Goal: Book appointment/travel/reservation

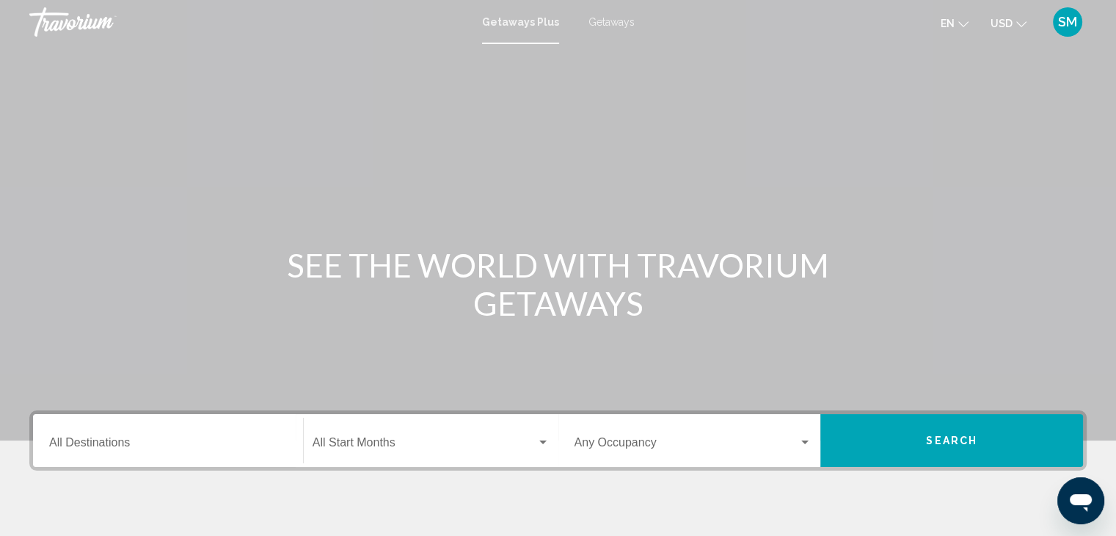
click at [962, 24] on icon "Change language" at bounding box center [964, 24] width 10 height 6
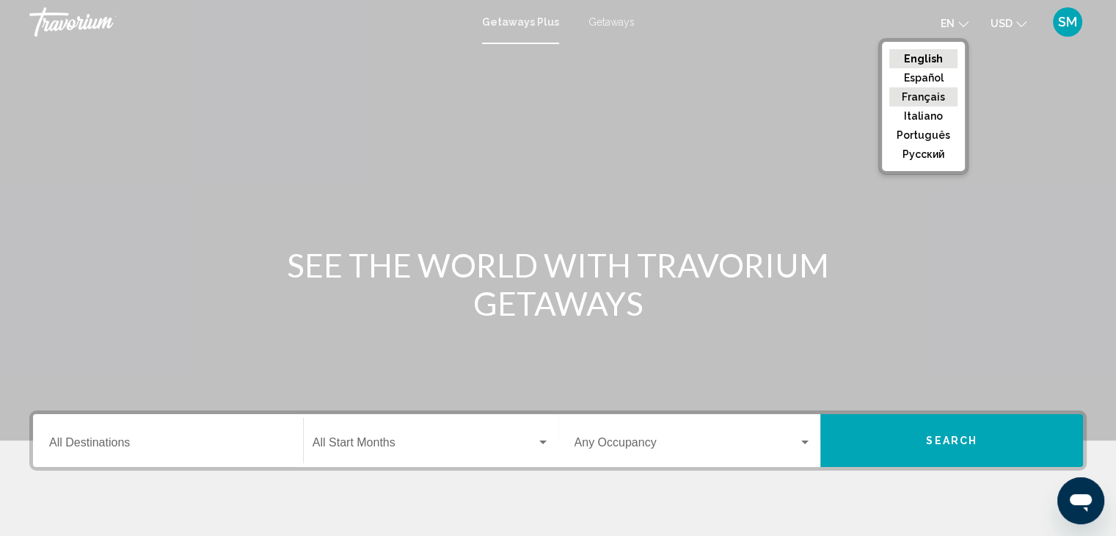
click at [938, 95] on button "Français" at bounding box center [924, 96] width 68 height 19
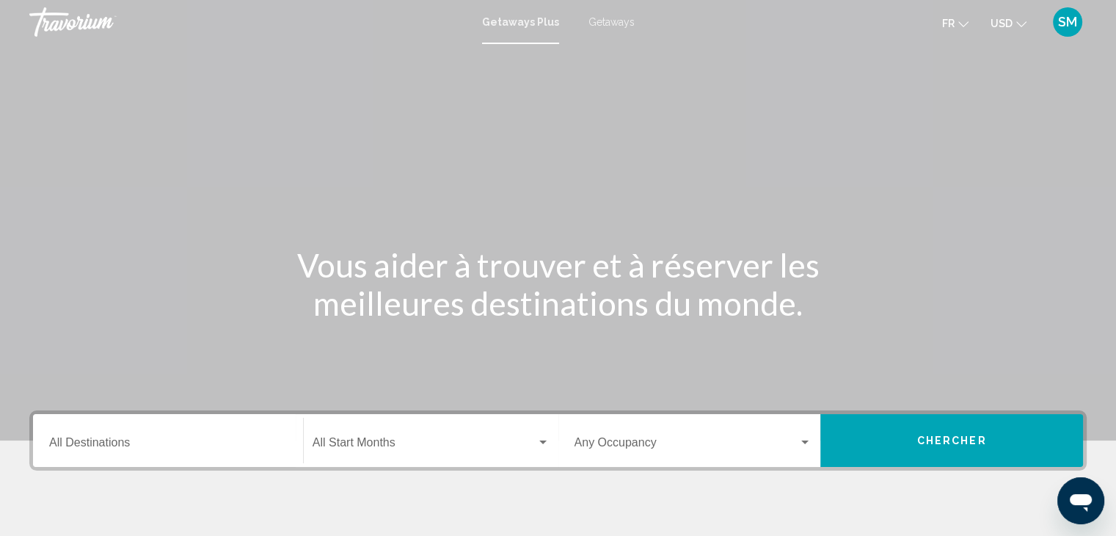
click at [1020, 24] on icon "Change currency" at bounding box center [1022, 24] width 10 height 10
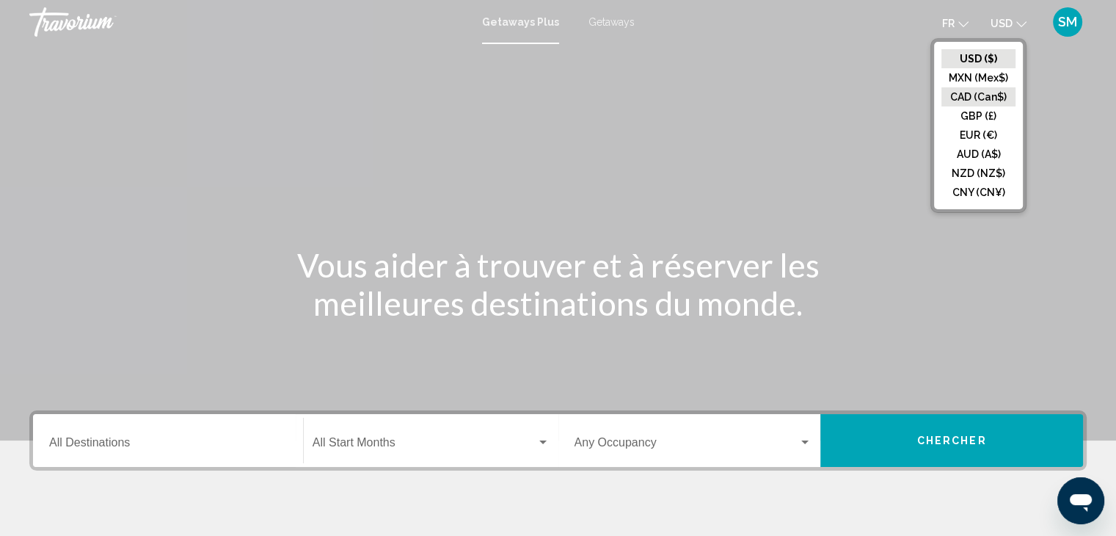
click at [987, 93] on button "CAD (Can$)" at bounding box center [979, 96] width 74 height 19
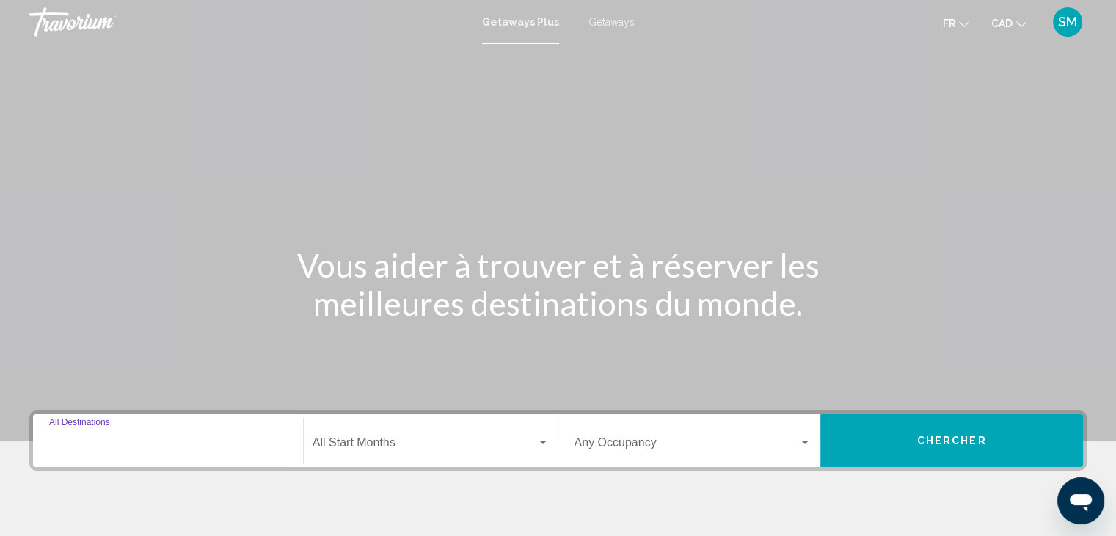
click at [137, 440] on input "Destination All Destinations" at bounding box center [168, 445] width 238 height 13
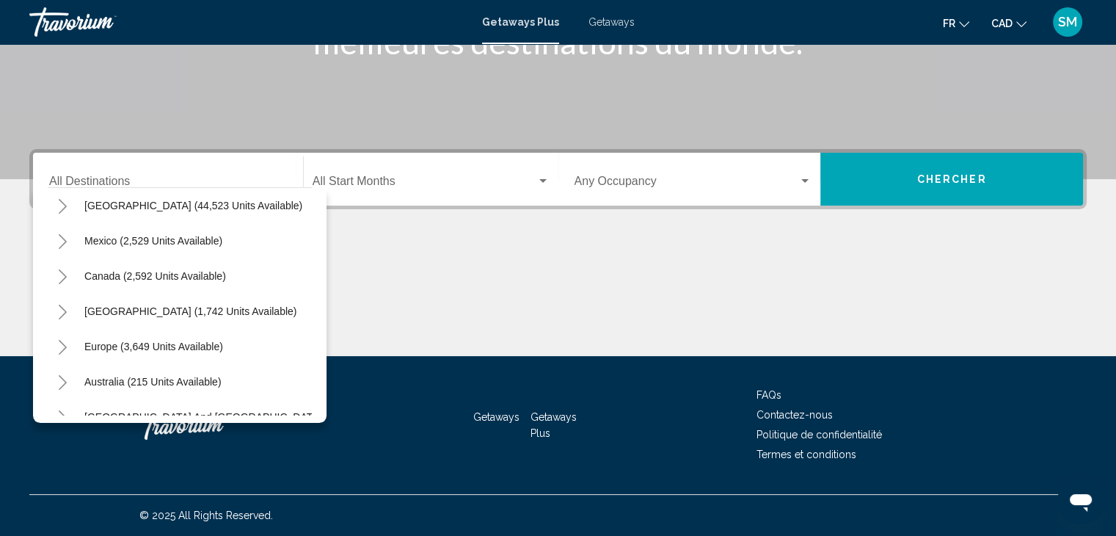
scroll to position [29, 0]
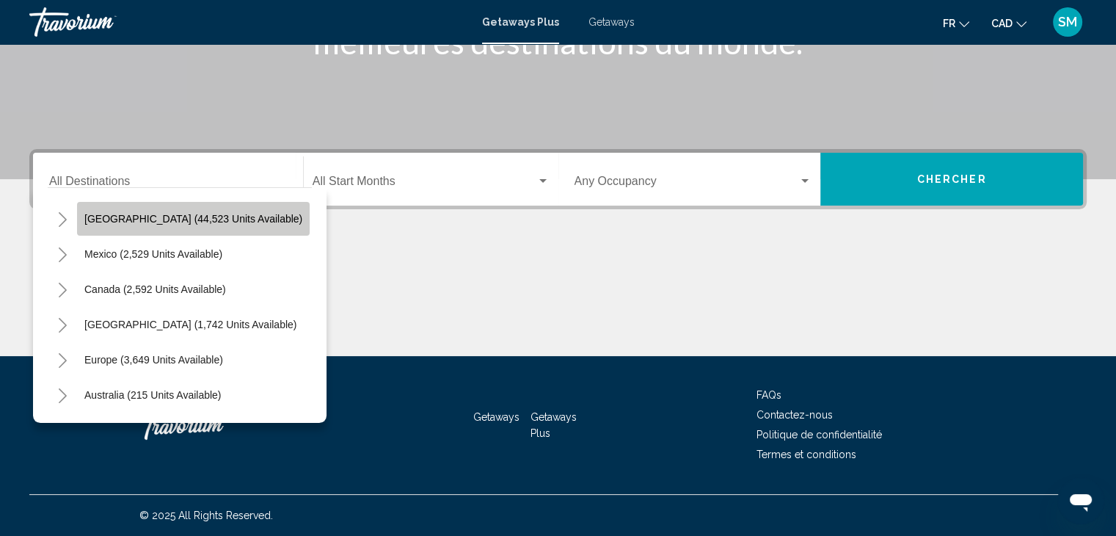
click at [205, 210] on button "[GEOGRAPHIC_DATA] (44,523 units available)" at bounding box center [193, 219] width 233 height 34
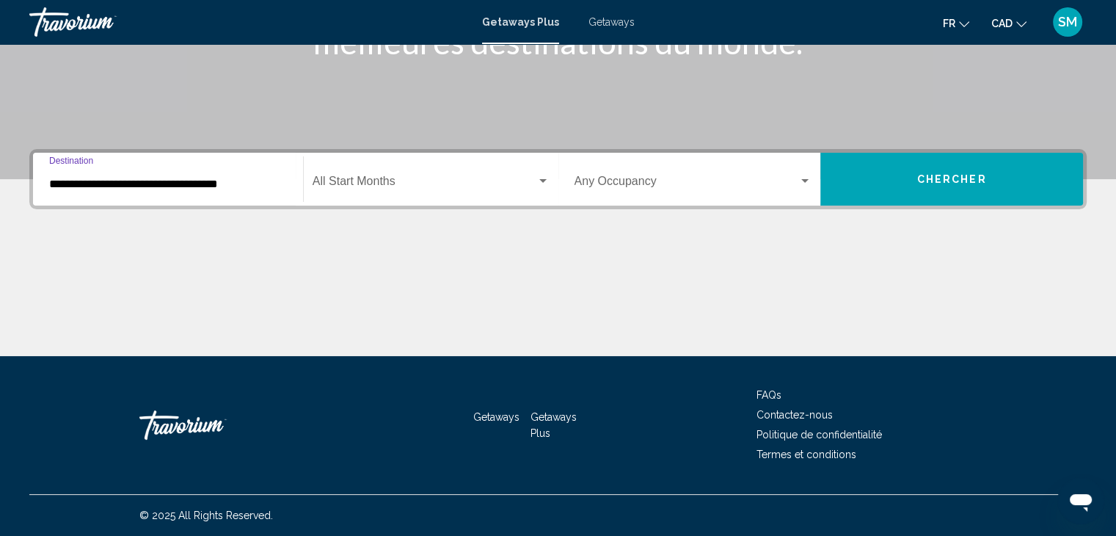
click at [253, 189] on input "**********" at bounding box center [168, 184] width 238 height 13
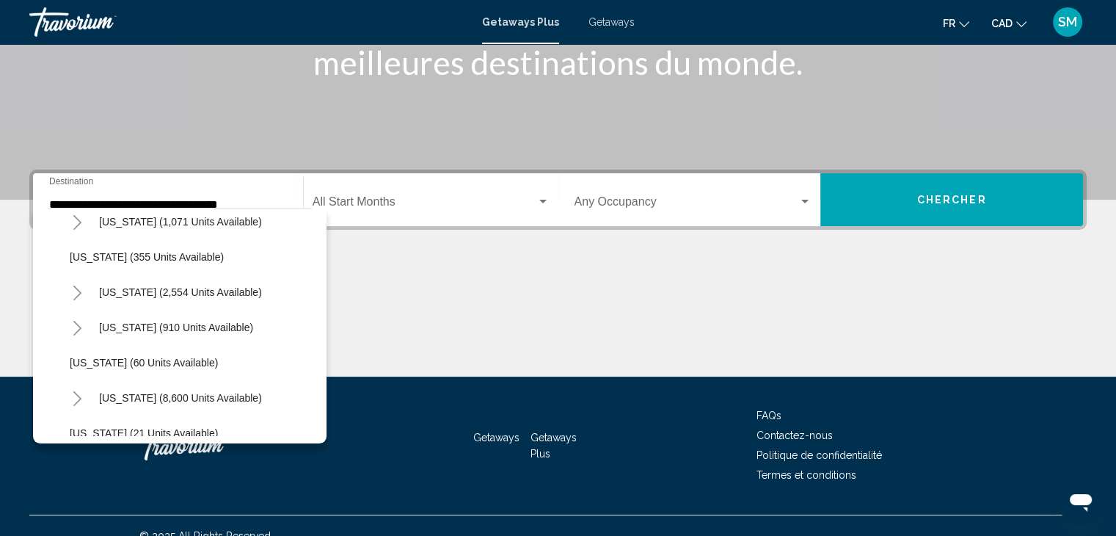
scroll to position [147, 0]
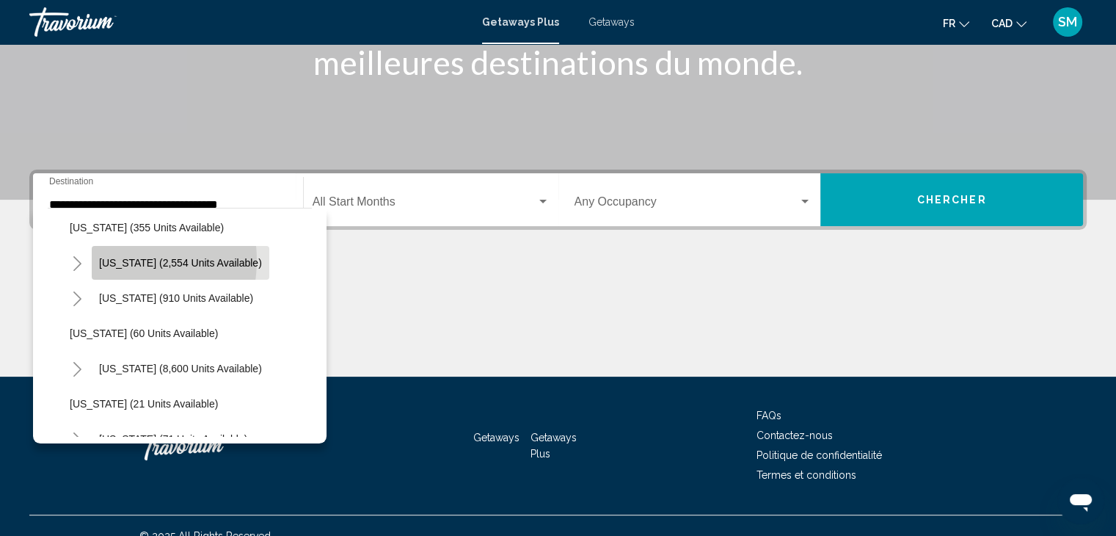
click at [116, 259] on span "[US_STATE] (2,554 units available)" at bounding box center [180, 263] width 163 height 12
type input "**********"
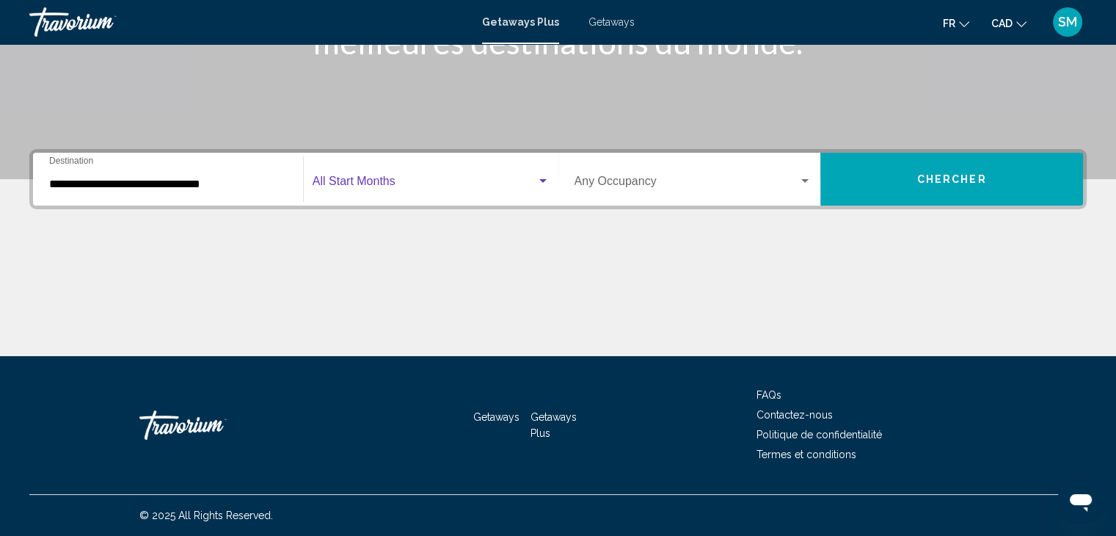
click at [542, 177] on div "Search widget" at bounding box center [543, 181] width 13 height 12
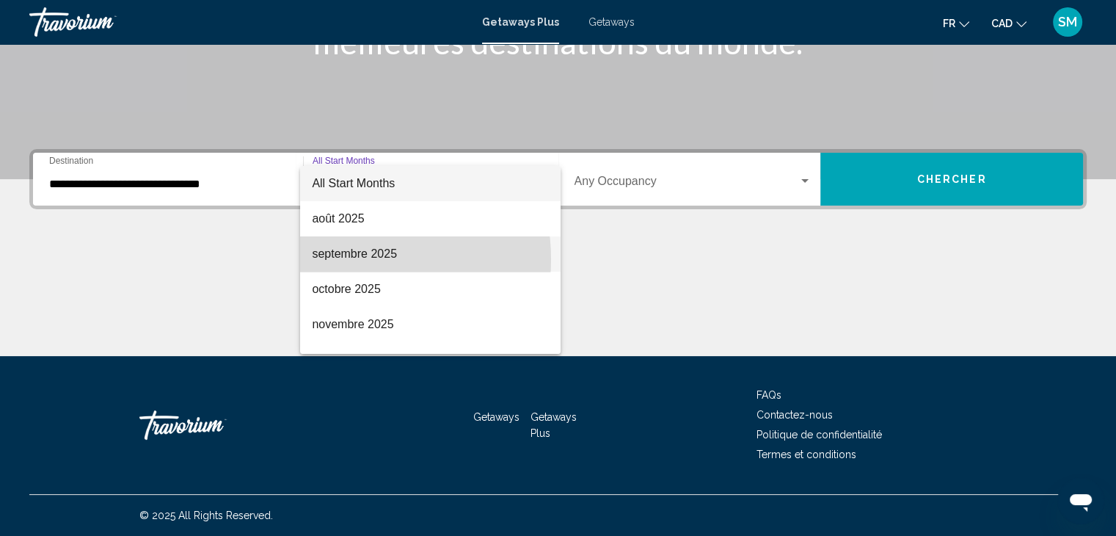
click at [345, 259] on span "septembre 2025" at bounding box center [430, 253] width 237 height 35
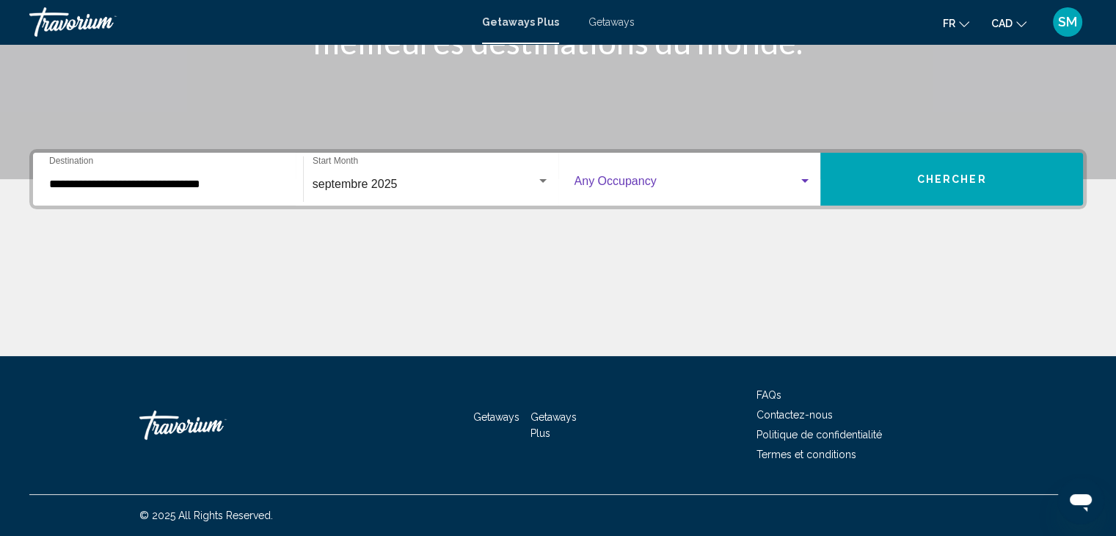
click at [805, 189] on div "Search widget" at bounding box center [694, 184] width 238 height 13
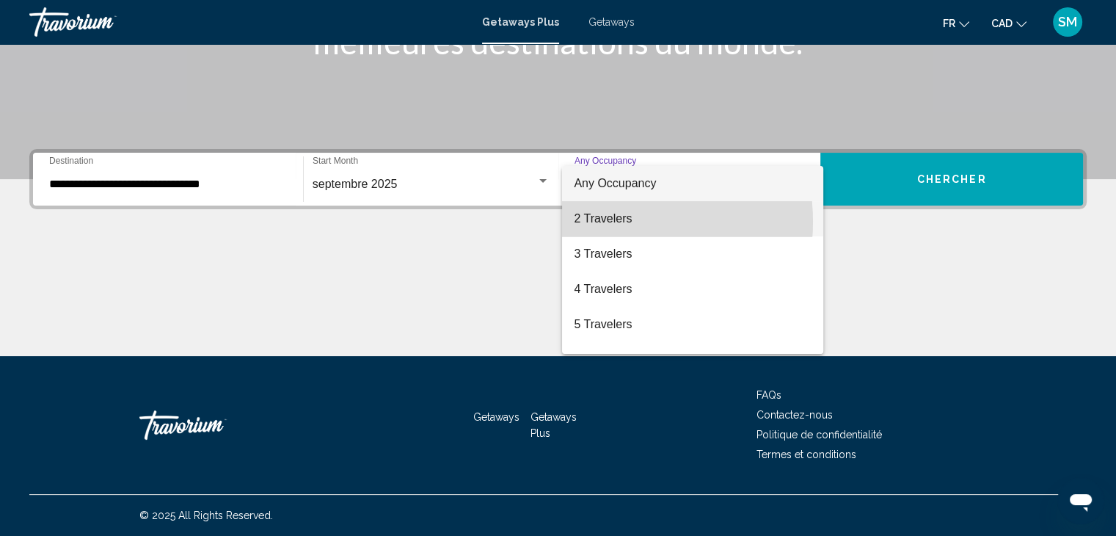
click at [608, 222] on span "2 Travelers" at bounding box center [693, 218] width 238 height 35
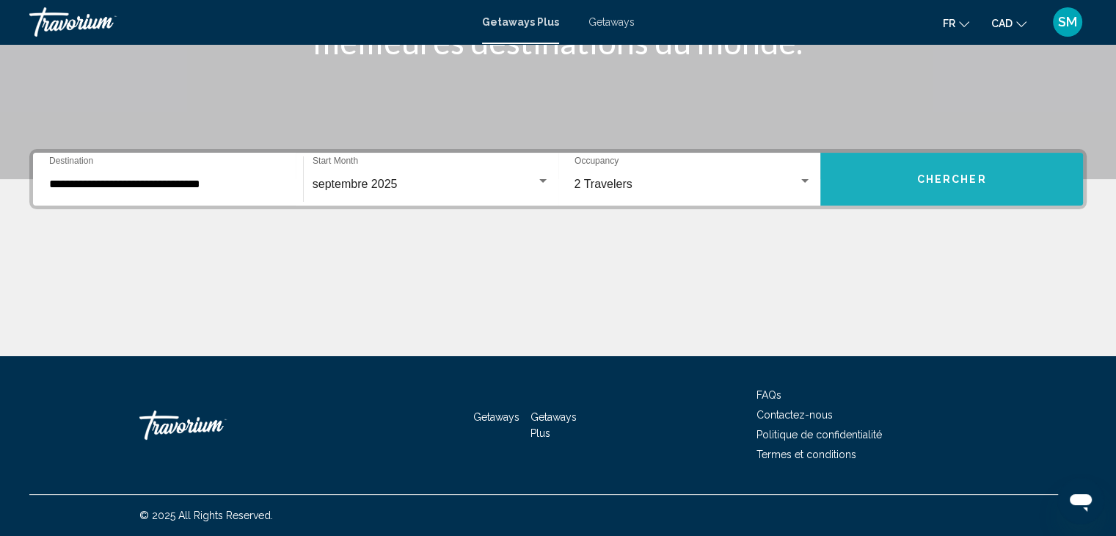
click at [926, 177] on span "Chercher" at bounding box center [953, 180] width 70 height 12
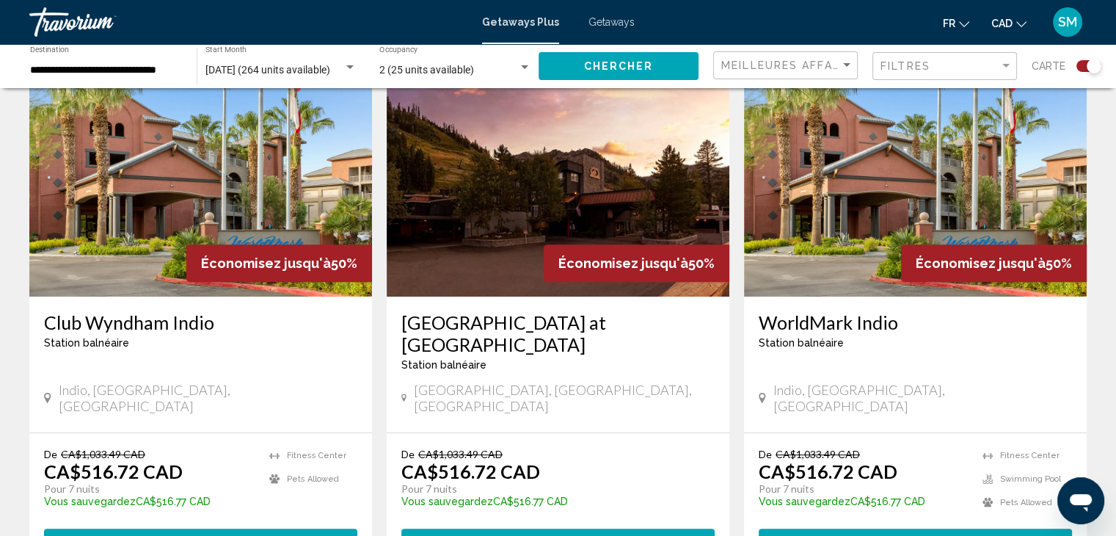
scroll to position [558, 0]
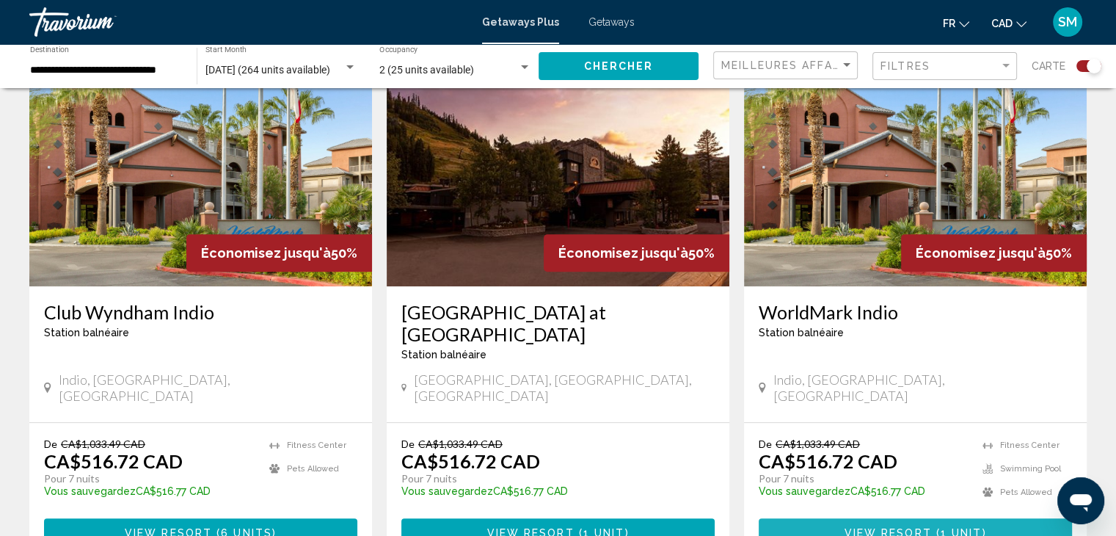
click at [918, 526] on span "View Resort" at bounding box center [887, 532] width 87 height 12
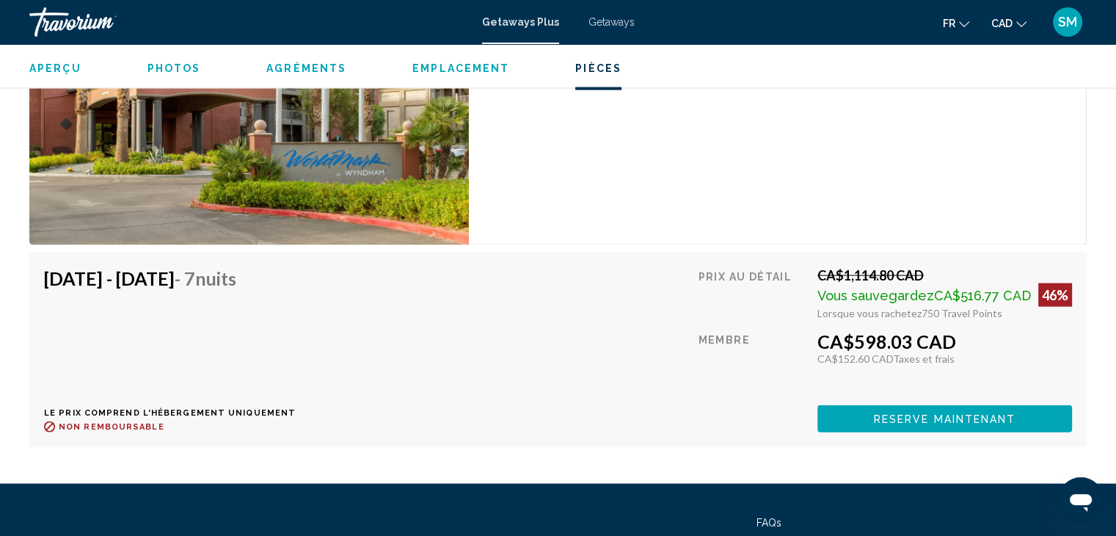
scroll to position [3095, 0]
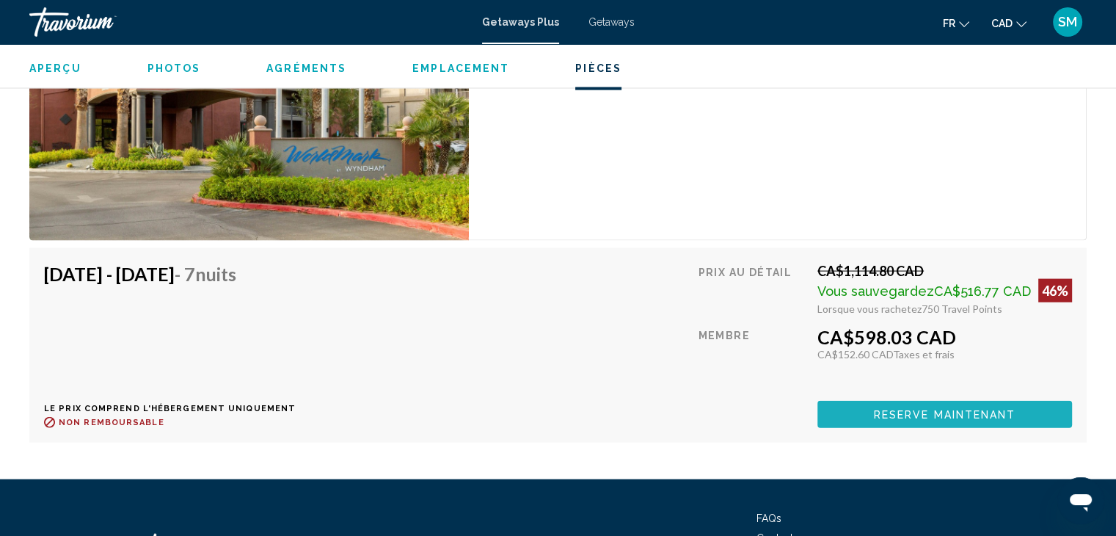
click at [954, 416] on span "Reserve maintenant" at bounding box center [945, 415] width 142 height 12
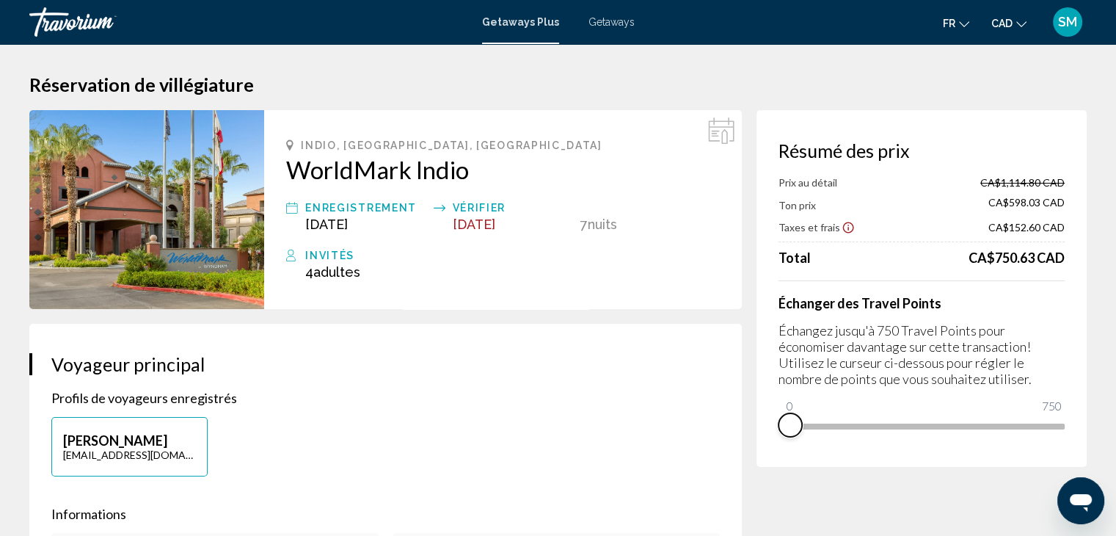
drag, startPoint x: 1057, startPoint y: 446, endPoint x: 757, endPoint y: 448, distance: 300.2
click at [757, 448] on div "Résumé des prix Prix au détail CA$1,114.80 CAD Ton prix CA$598.03 CAD Taxes et …" at bounding box center [922, 288] width 330 height 357
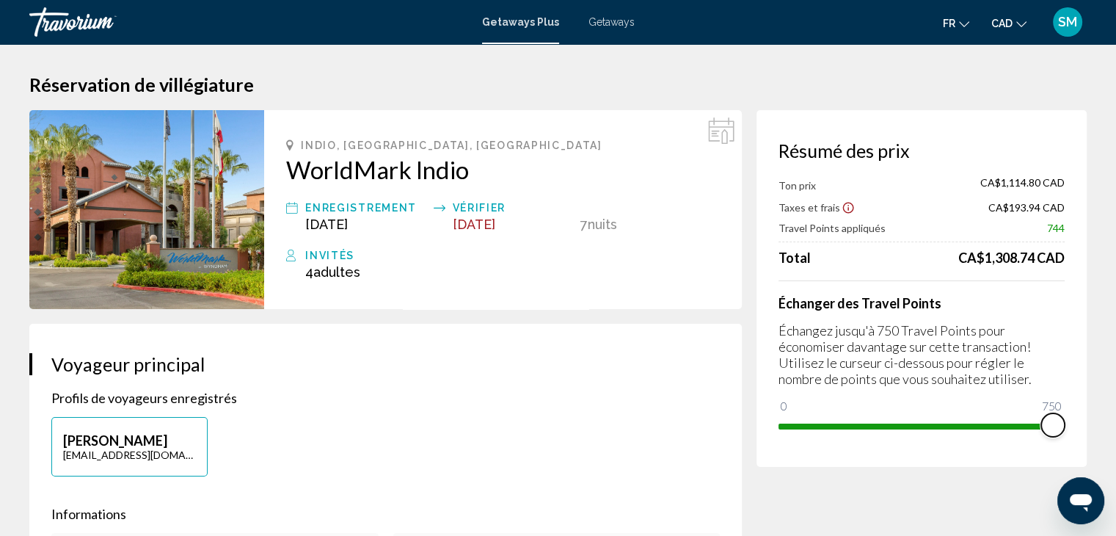
drag, startPoint x: 789, startPoint y: 400, endPoint x: 1066, endPoint y: 382, distance: 277.3
click at [1066, 382] on div "Résumé des prix Ton prix CA$1,114.80 CAD Taxes et frais CA$193.94 CAD Travel Po…" at bounding box center [922, 288] width 330 height 357
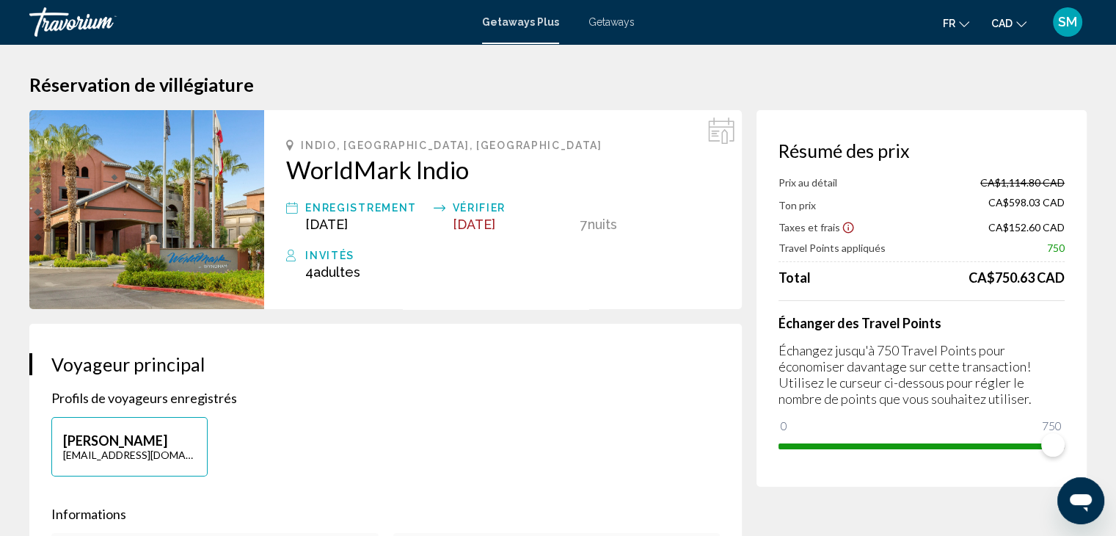
click at [612, 24] on span "Getaways" at bounding box center [612, 22] width 46 height 12
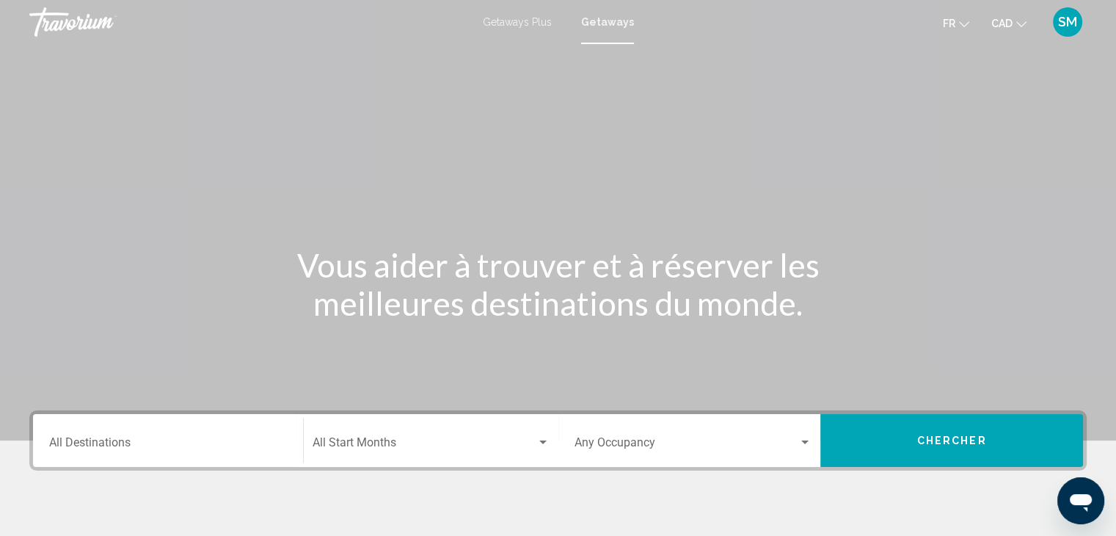
click at [161, 440] on input "Destination All Destinations" at bounding box center [168, 445] width 238 height 13
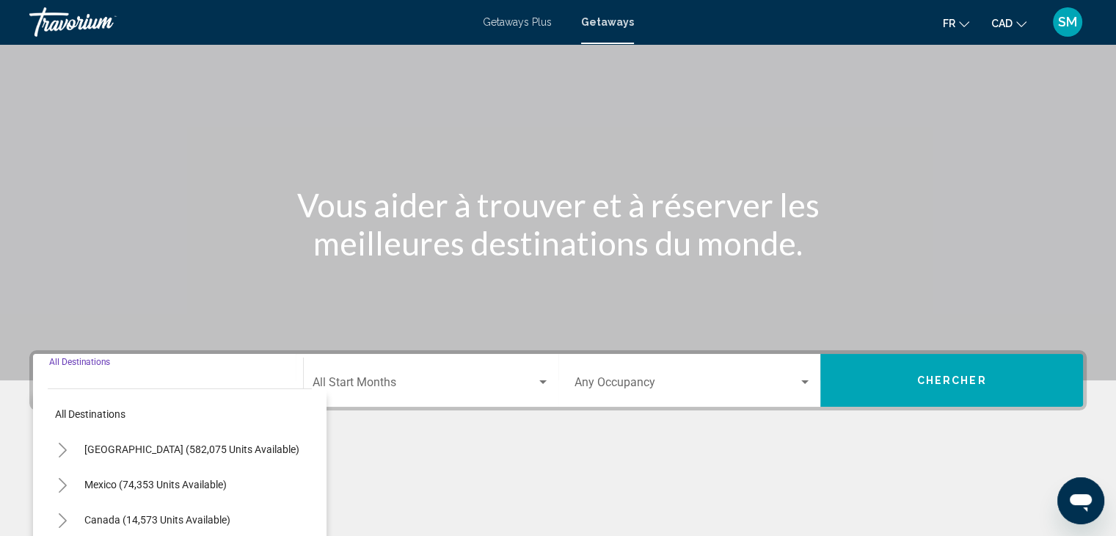
scroll to position [261, 0]
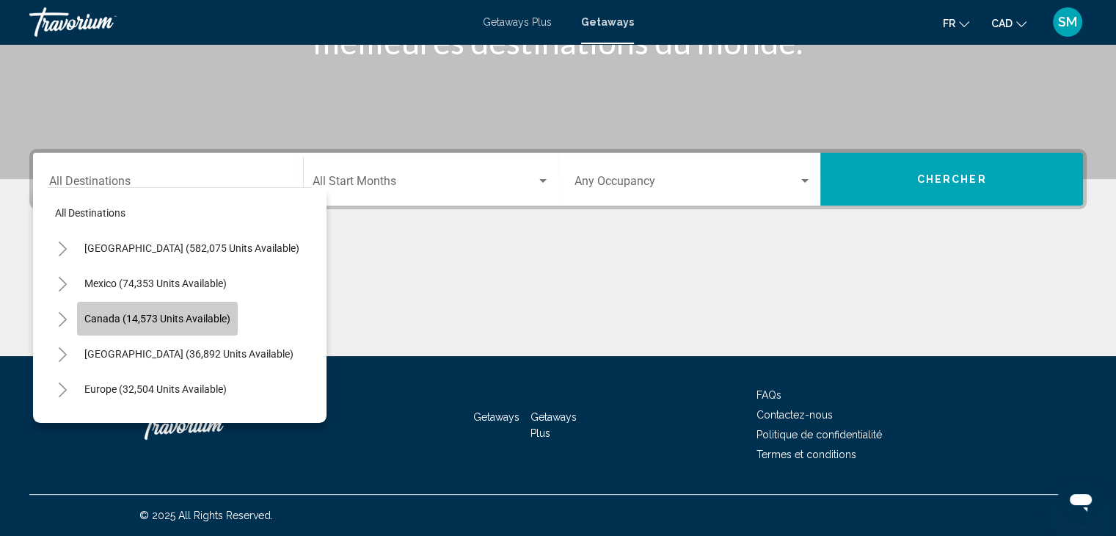
click at [187, 309] on button "Canada (14,573 units available)" at bounding box center [157, 319] width 161 height 34
type input "**********"
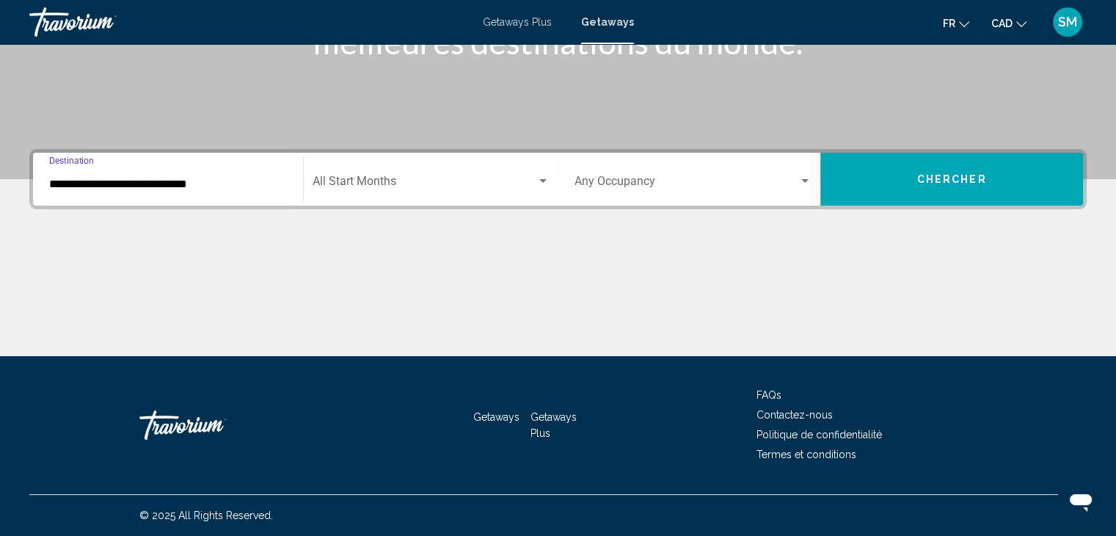
click at [545, 175] on div "Search widget" at bounding box center [543, 181] width 13 height 12
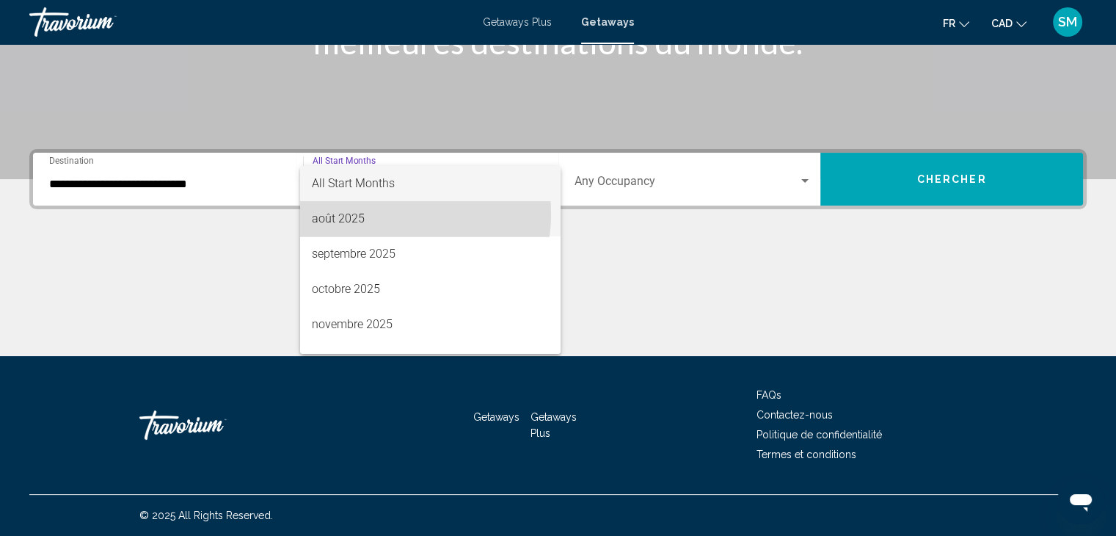
click at [377, 214] on span "août 2025" at bounding box center [430, 218] width 237 height 35
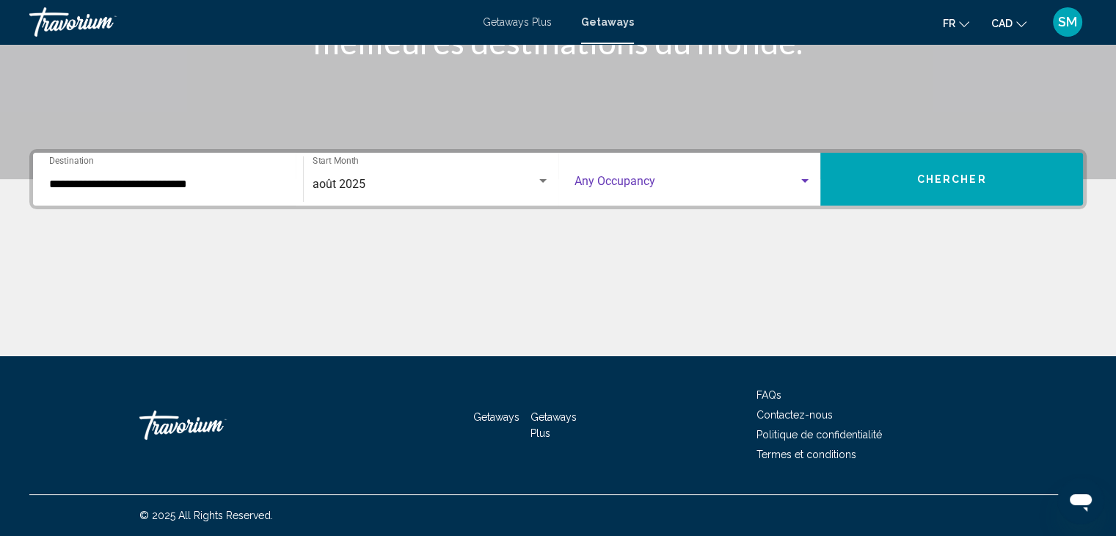
click at [802, 182] on div "Search widget" at bounding box center [805, 181] width 7 height 4
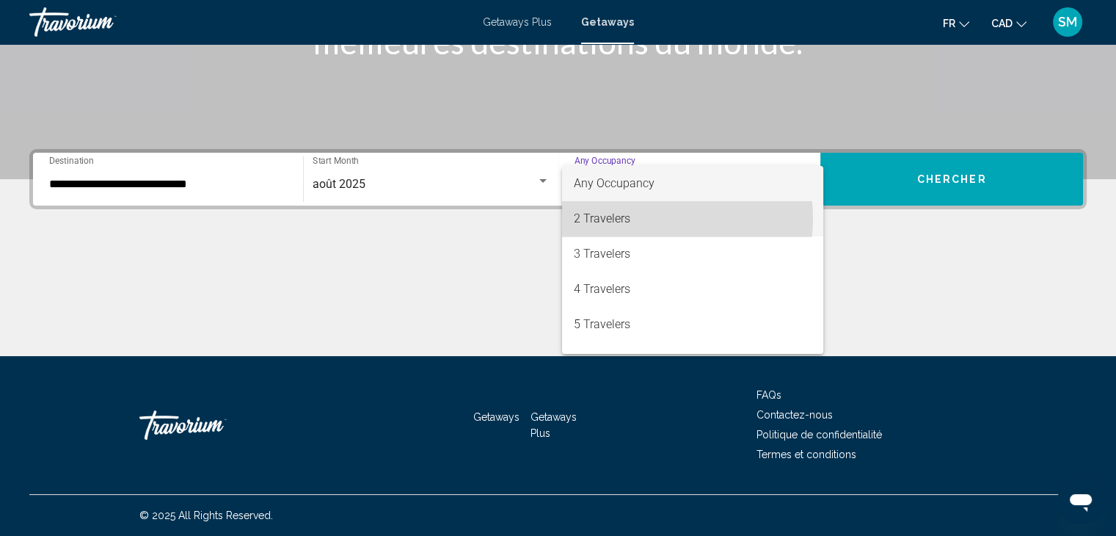
click at [631, 218] on span "2 Travelers" at bounding box center [693, 218] width 238 height 35
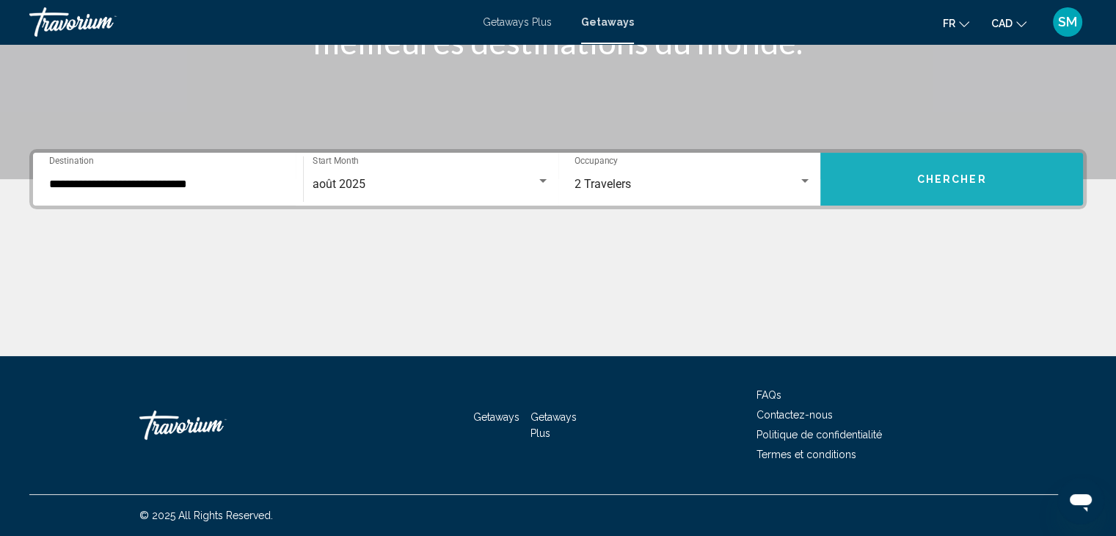
click at [913, 178] on button "Chercher" at bounding box center [952, 179] width 263 height 53
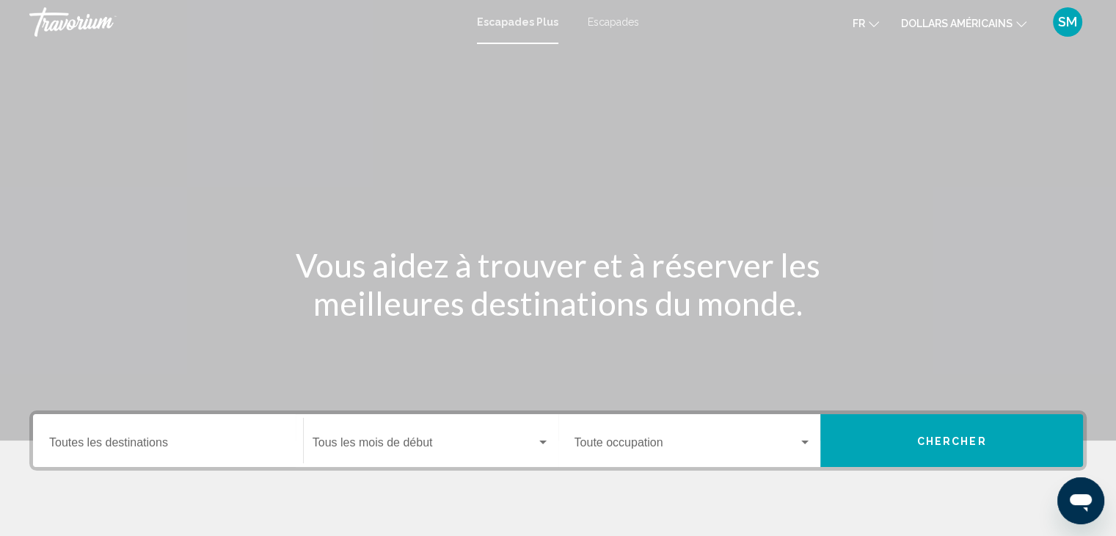
click at [185, 435] on div "Destination Toutes les destinations" at bounding box center [168, 441] width 238 height 46
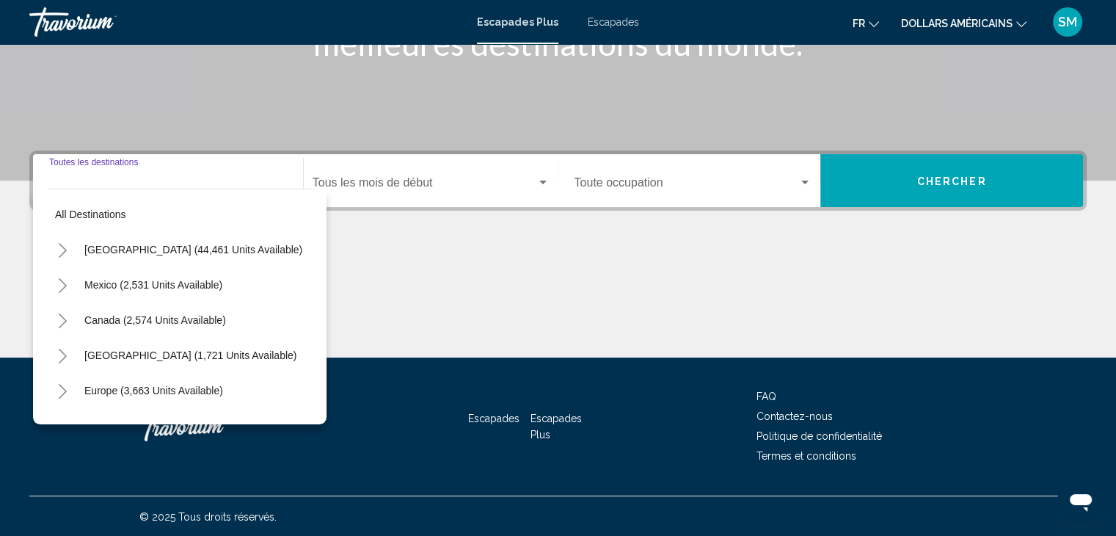
scroll to position [261, 0]
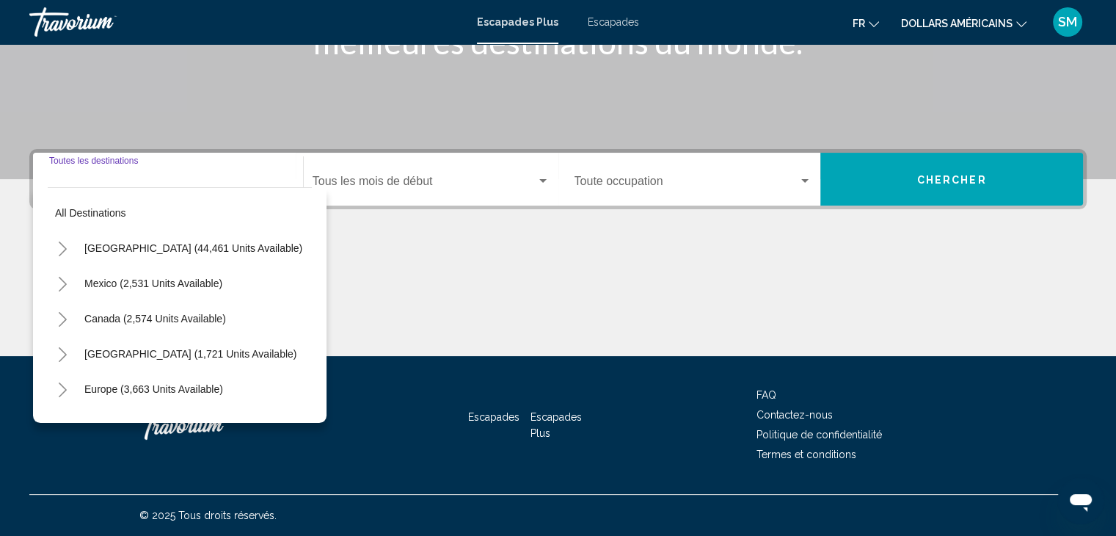
click at [94, 181] on input "Destination Toutes les destinations" at bounding box center [168, 184] width 238 height 13
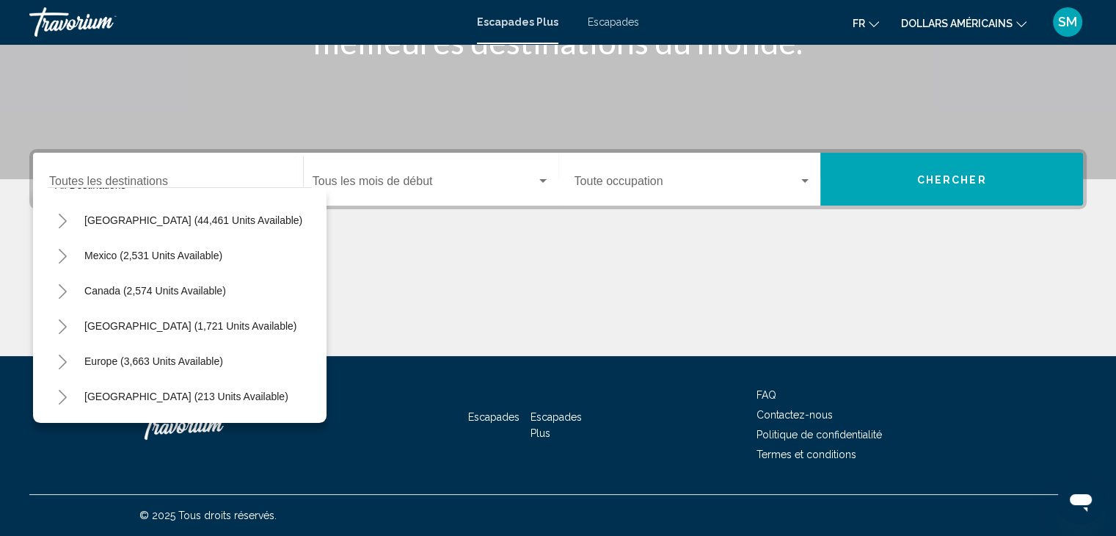
scroll to position [14, 0]
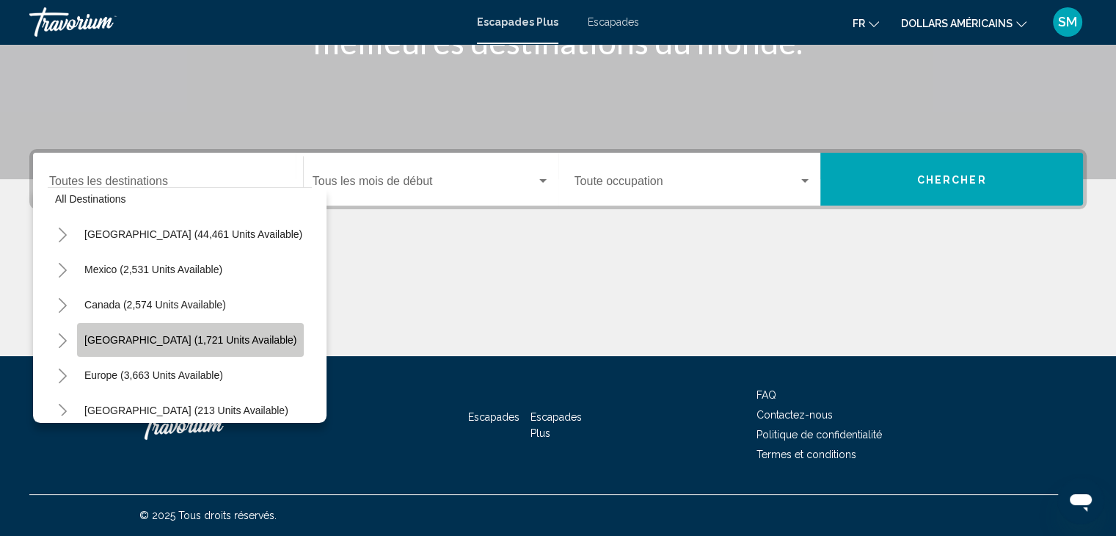
click at [176, 346] on button "Caribbean & Atlantic Islands (1,721 units available)" at bounding box center [190, 340] width 227 height 34
type input "**********"
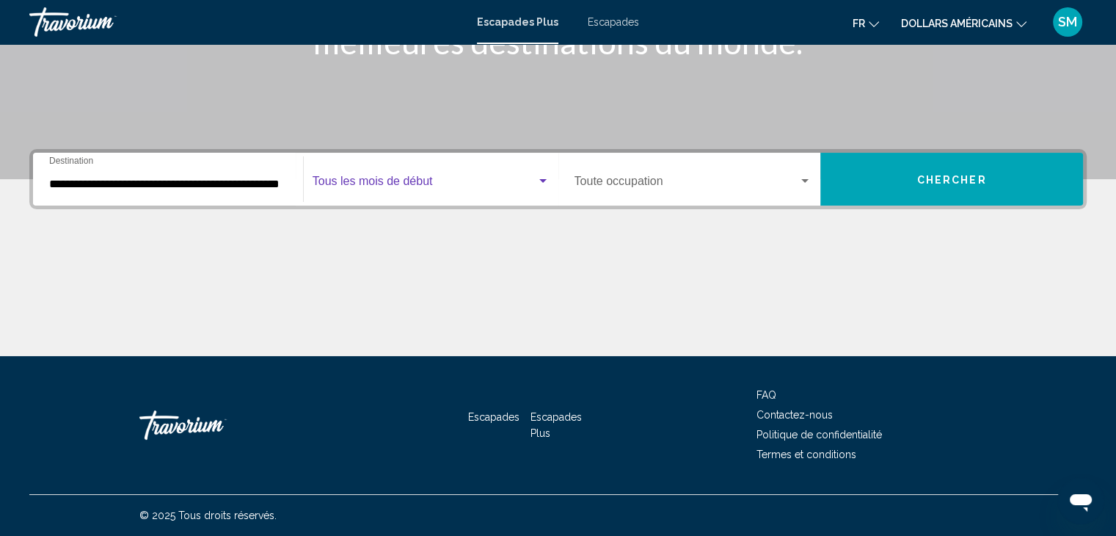
click at [432, 183] on span "Widget de recherche" at bounding box center [425, 184] width 224 height 13
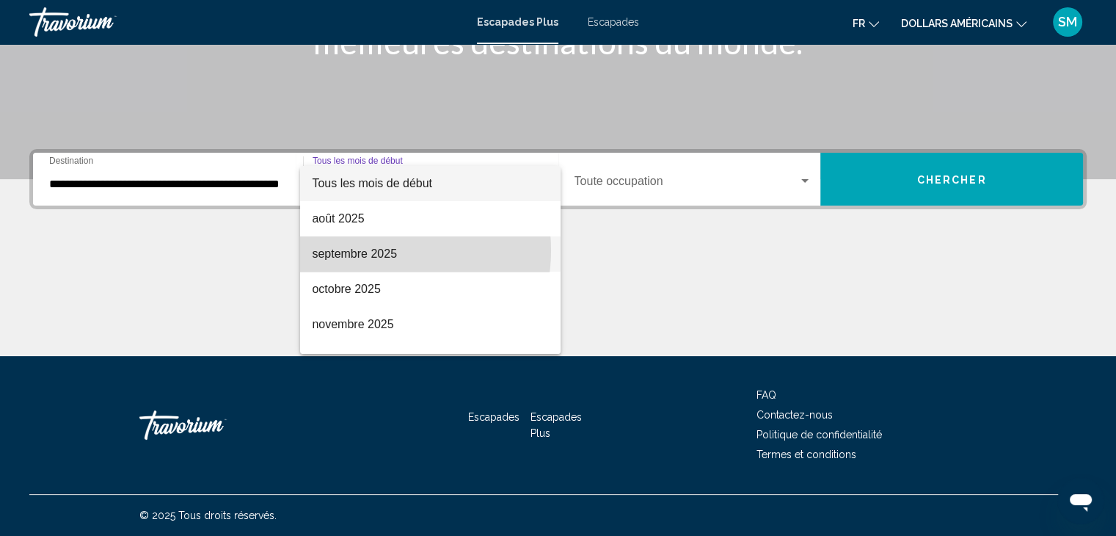
click at [369, 250] on font "septembre 2025" at bounding box center [354, 253] width 85 height 12
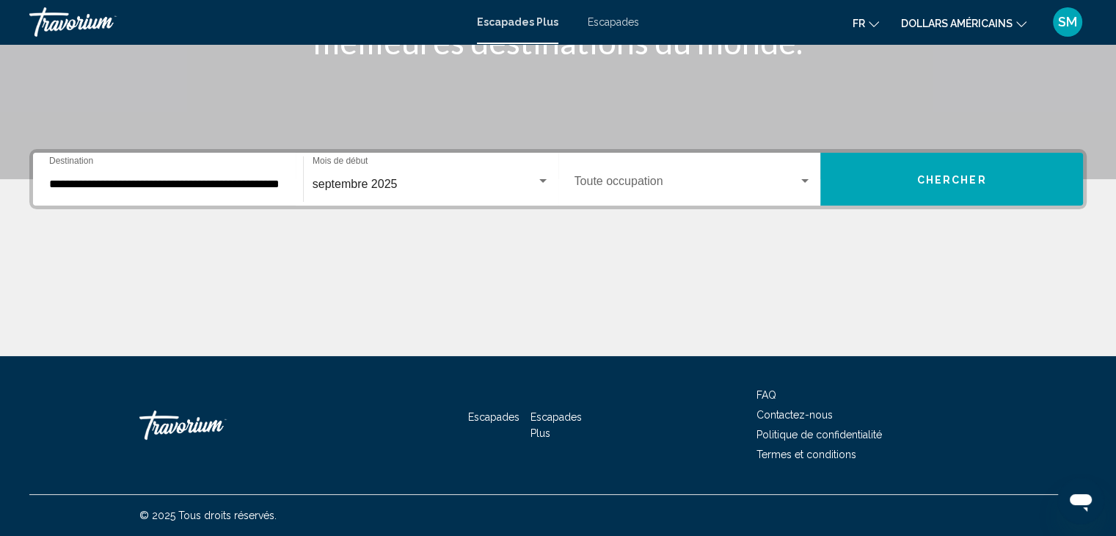
click at [700, 173] on div "Occupation Toute occupation" at bounding box center [694, 179] width 238 height 46
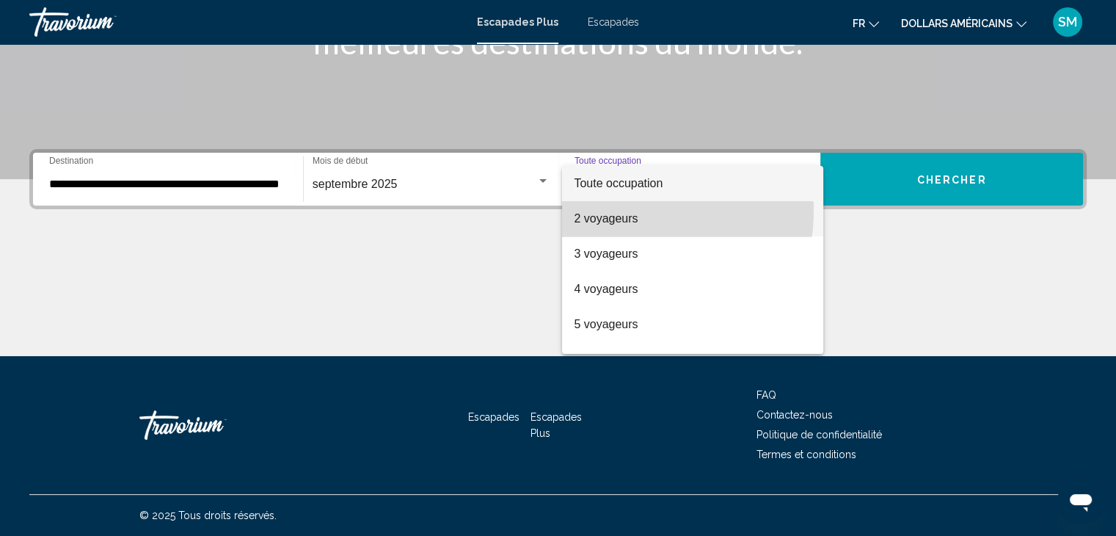
click at [631, 211] on span "2 voyageurs" at bounding box center [693, 218] width 238 height 35
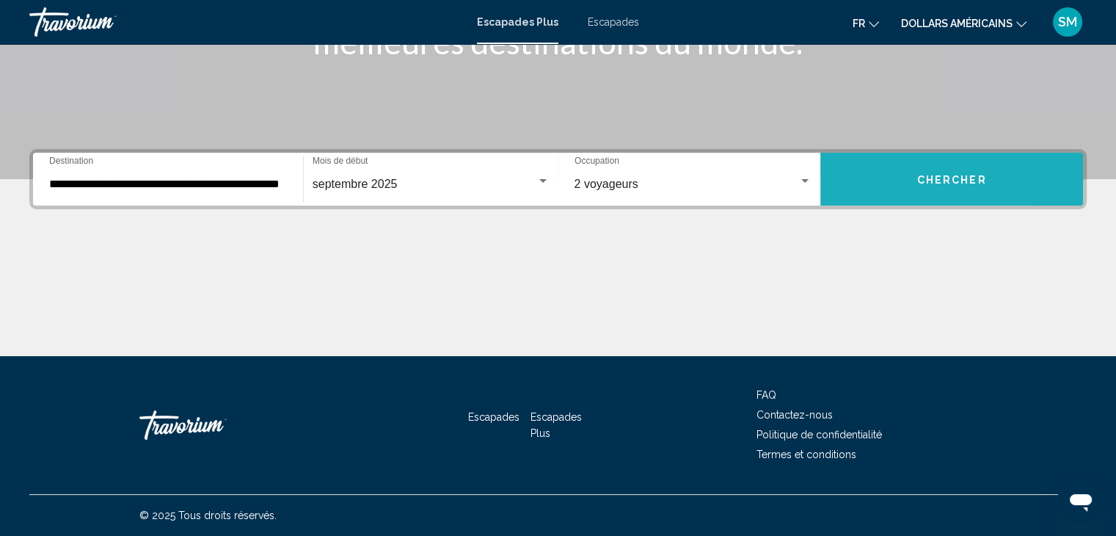
click at [872, 184] on button "Chercher" at bounding box center [952, 179] width 263 height 53
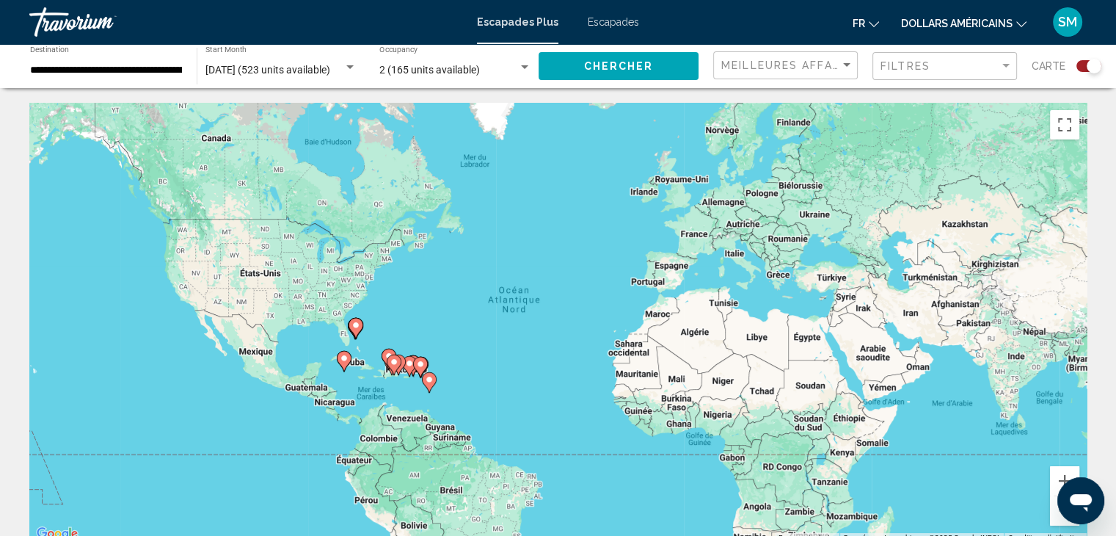
click at [1010, 18] on font "dollars américains" at bounding box center [957, 24] width 112 height 12
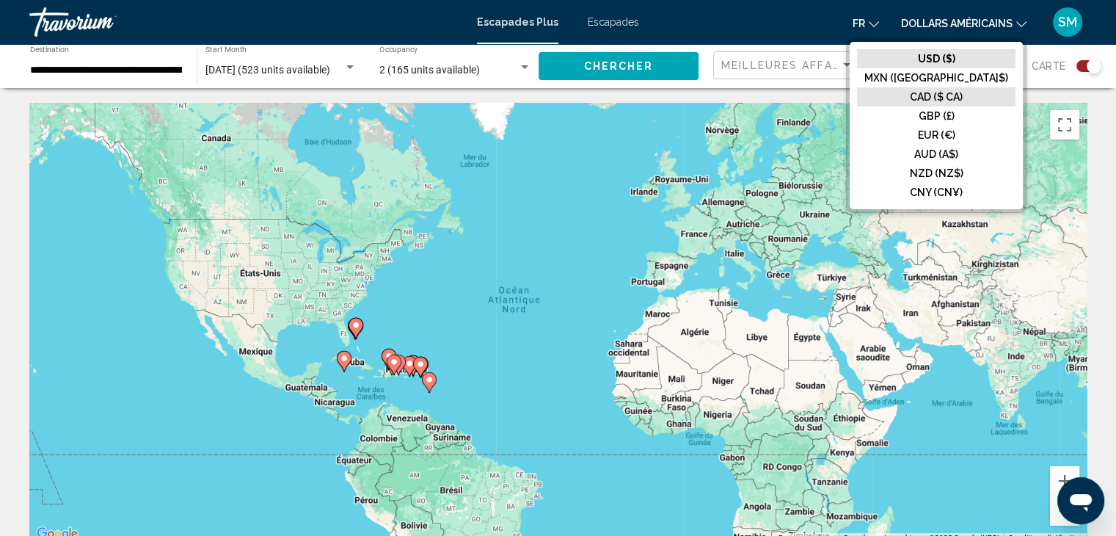
click at [963, 98] on font "CAD ($ CA)" at bounding box center [936, 97] width 53 height 12
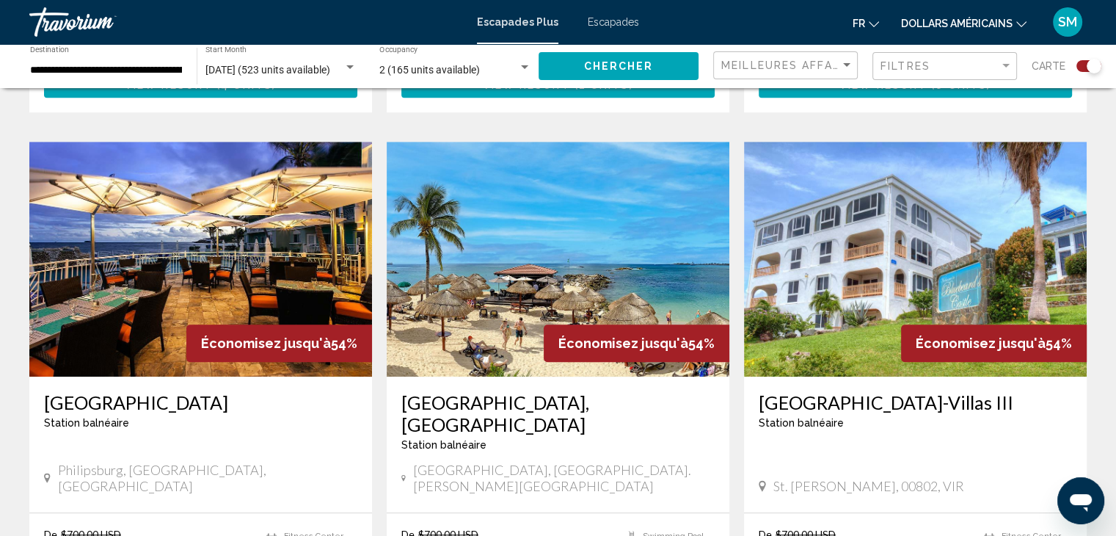
scroll to position [1036, 0]
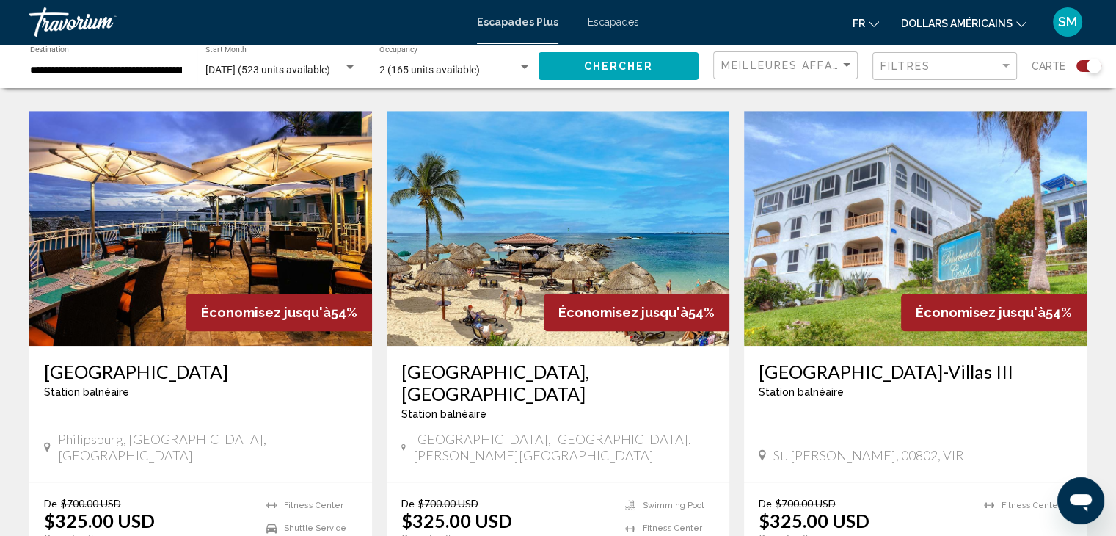
click at [1020, 23] on icon "Changer de devise" at bounding box center [1022, 24] width 10 height 10
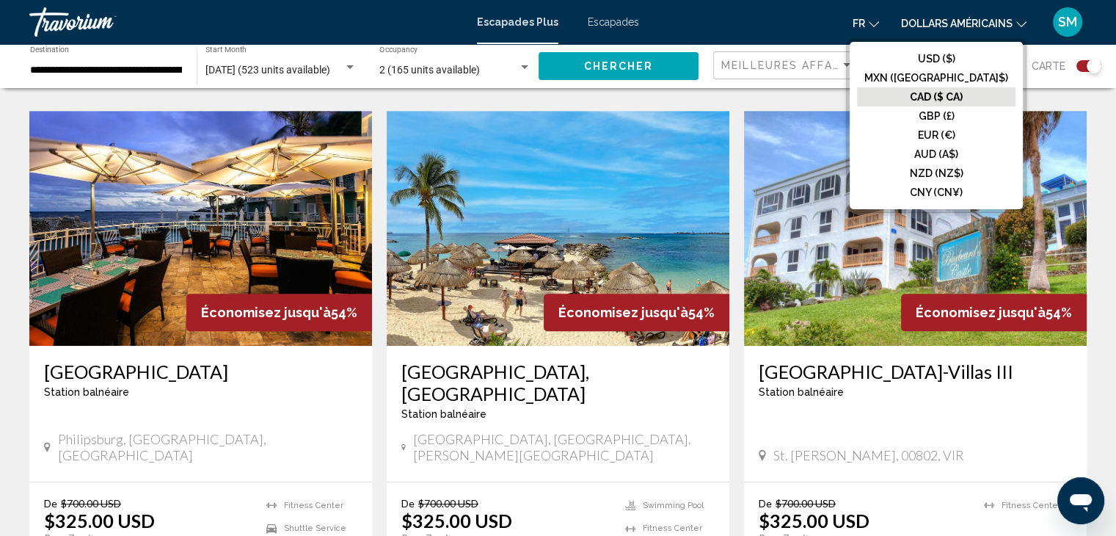
click at [959, 93] on font "CAD ($ CA)" at bounding box center [936, 97] width 53 height 12
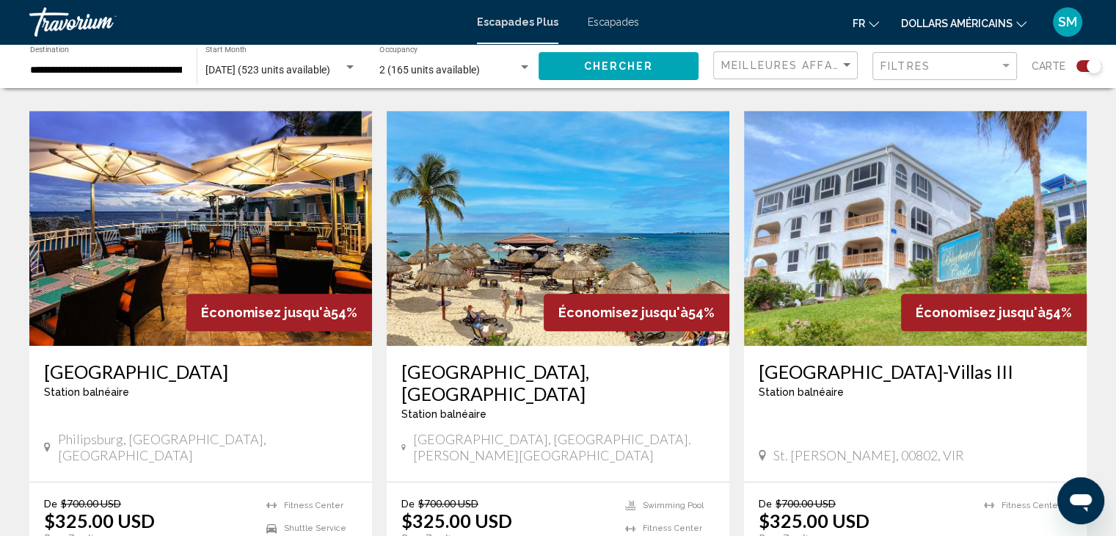
click at [983, 18] on font "dollars américains" at bounding box center [957, 24] width 112 height 12
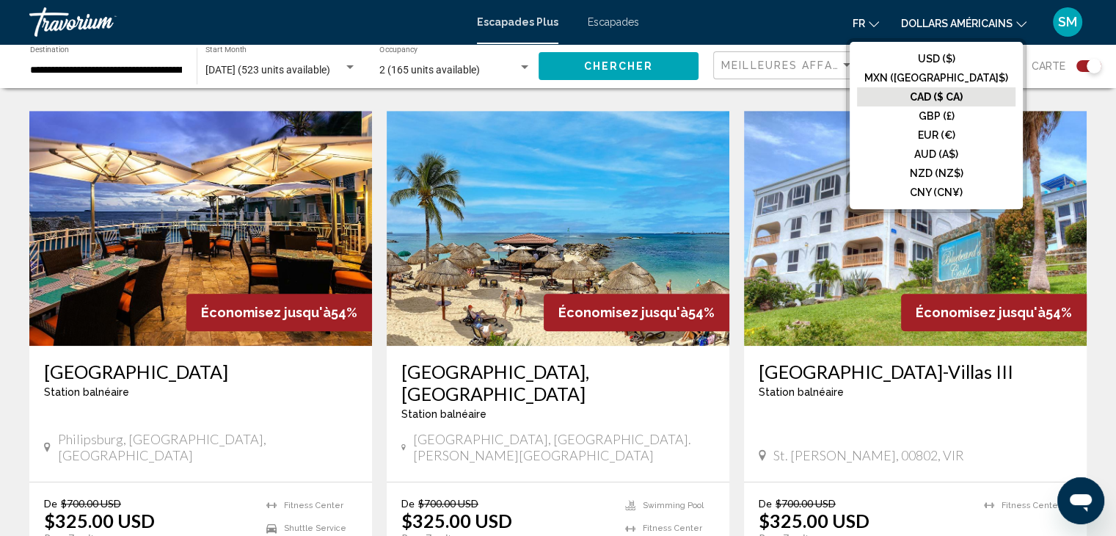
click at [963, 91] on font "CAD ($ CA)" at bounding box center [936, 97] width 53 height 12
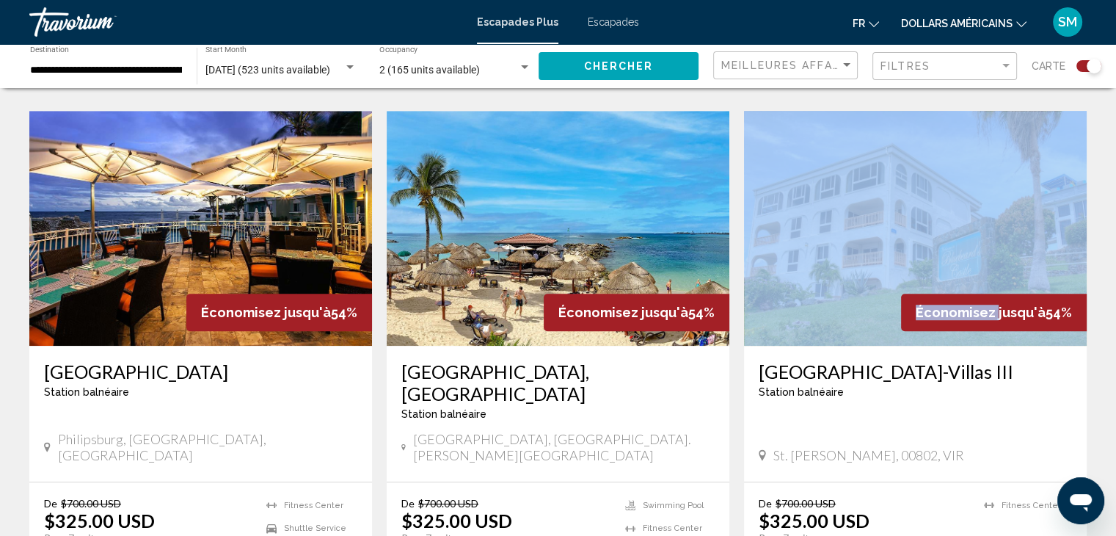
click at [549, 197] on img "Contenu principal" at bounding box center [558, 228] width 343 height 235
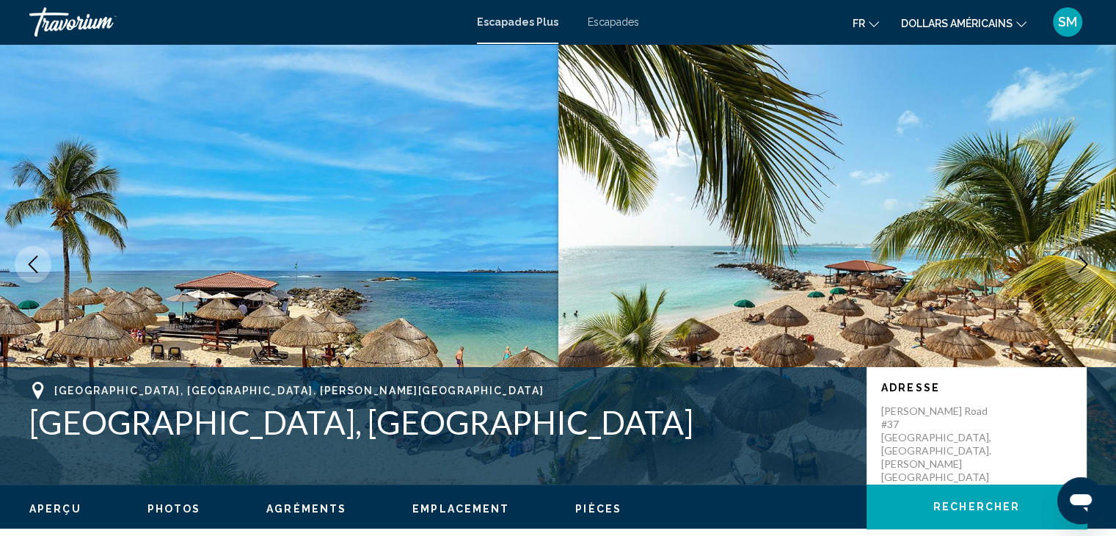
click at [602, 25] on font "Escapades" at bounding box center [613, 22] width 51 height 12
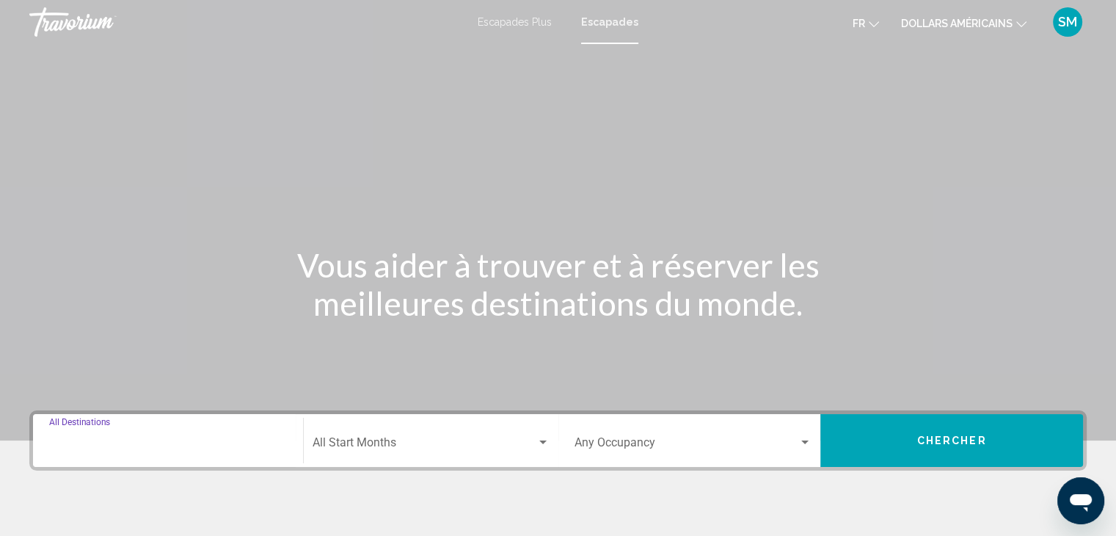
click at [122, 444] on input "Destination All Destinations" at bounding box center [168, 445] width 238 height 13
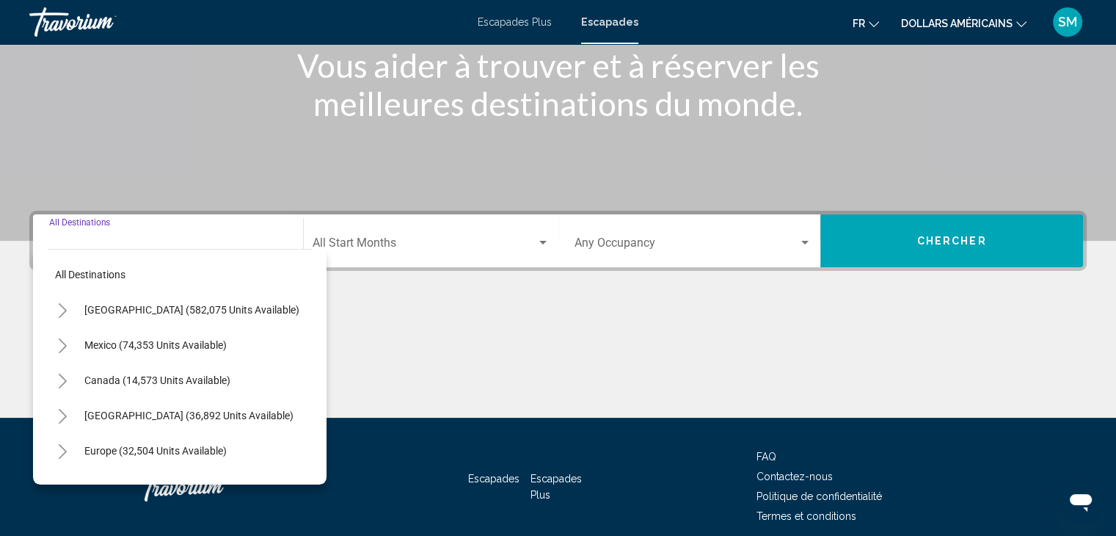
scroll to position [261, 0]
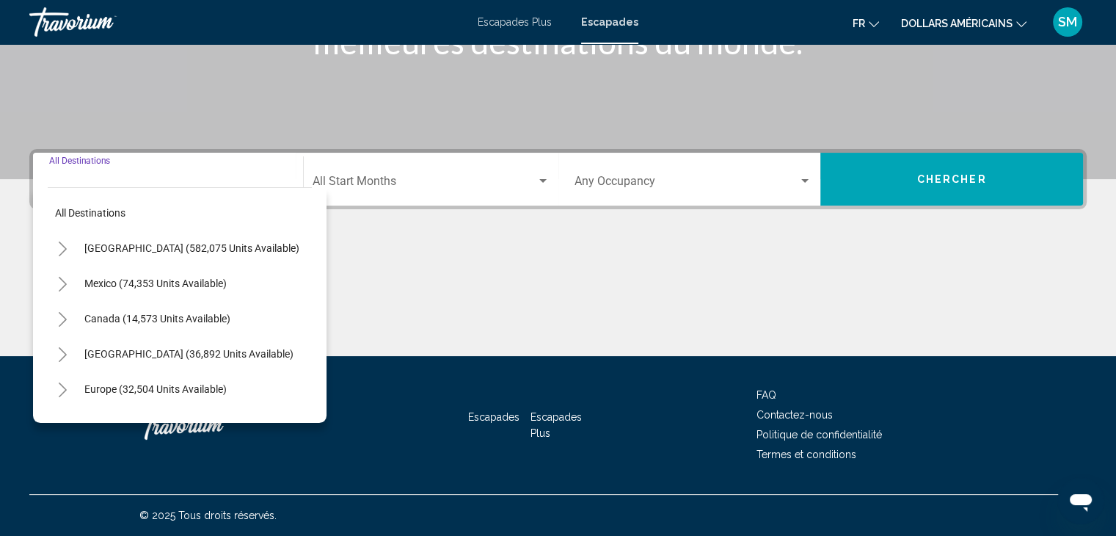
click at [87, 178] on input "Destination All Destinations" at bounding box center [168, 184] width 238 height 13
click at [69, 243] on button "Toggle United States (582,075 units available)" at bounding box center [62, 247] width 29 height 29
click at [70, 318] on button "Toggle Canada (14,573 units available)" at bounding box center [62, 318] width 29 height 29
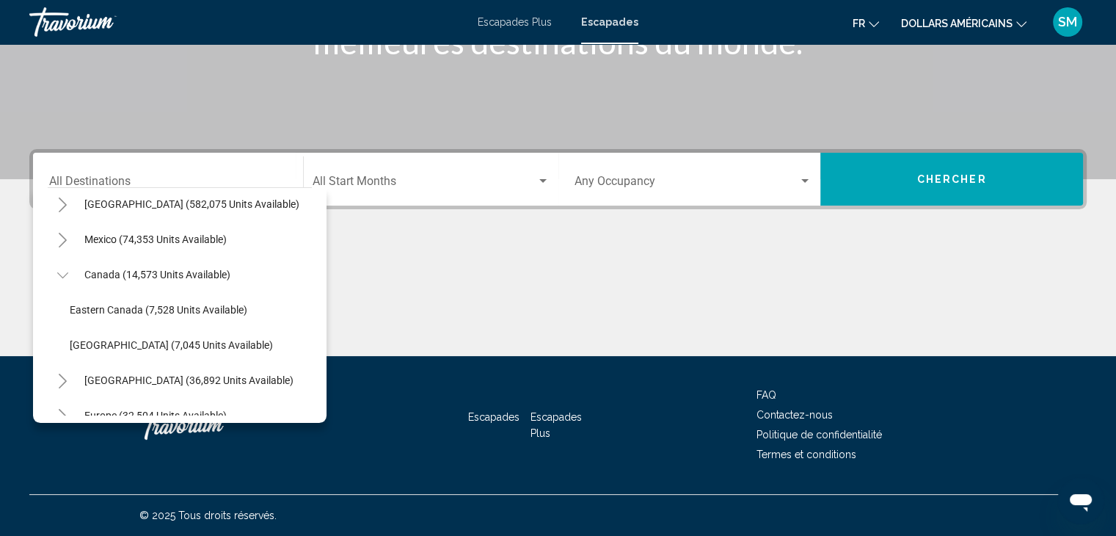
scroll to position [59, 0]
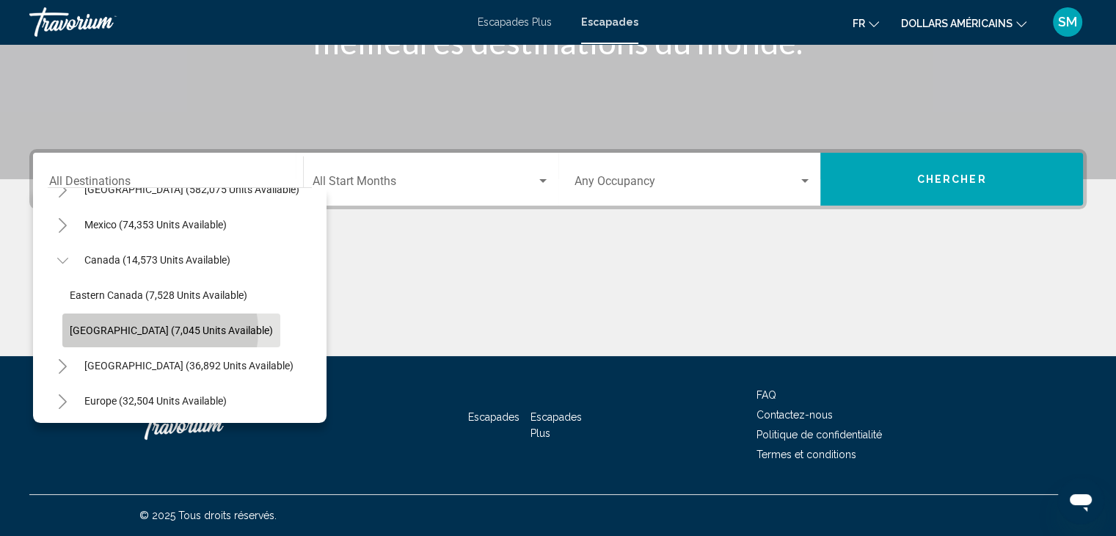
click at [157, 330] on span "Western Canada (7,045 units available)" at bounding box center [171, 330] width 203 height 12
type input "**********"
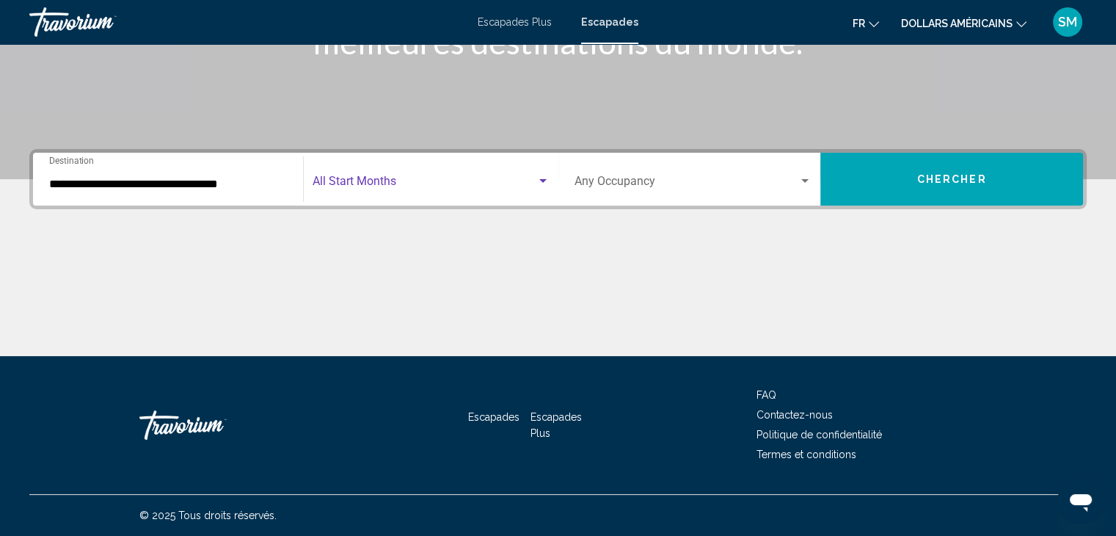
click at [487, 180] on span "Search widget" at bounding box center [425, 184] width 224 height 13
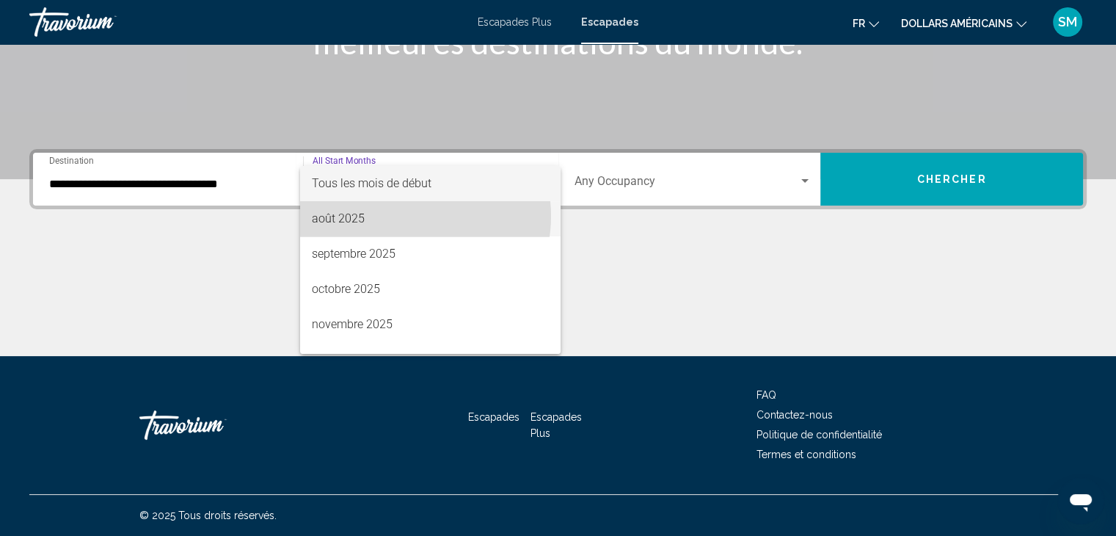
click at [404, 216] on span "août 2025" at bounding box center [430, 218] width 237 height 35
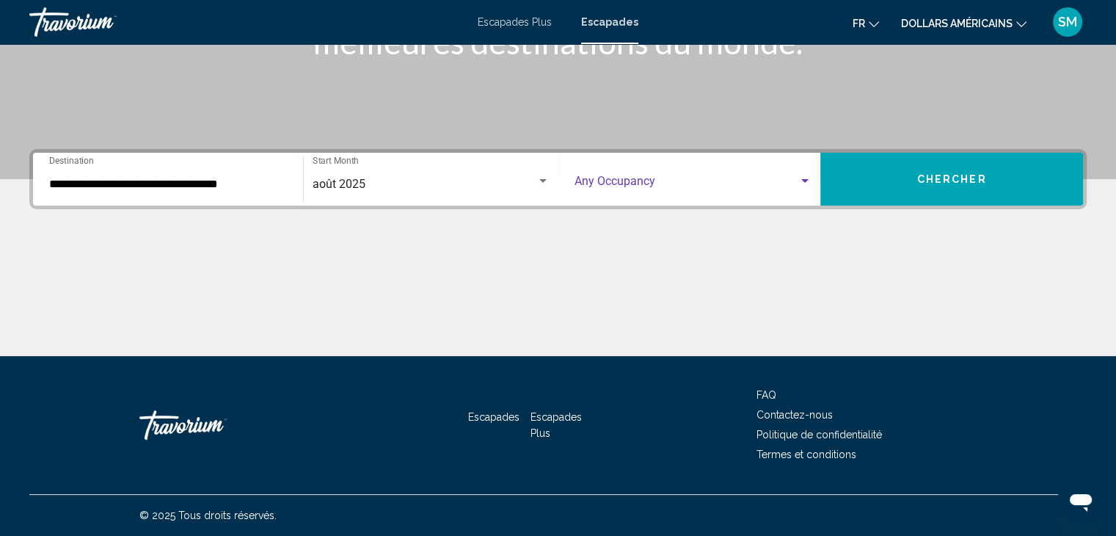
click at [577, 178] on span "Search widget" at bounding box center [687, 184] width 225 height 13
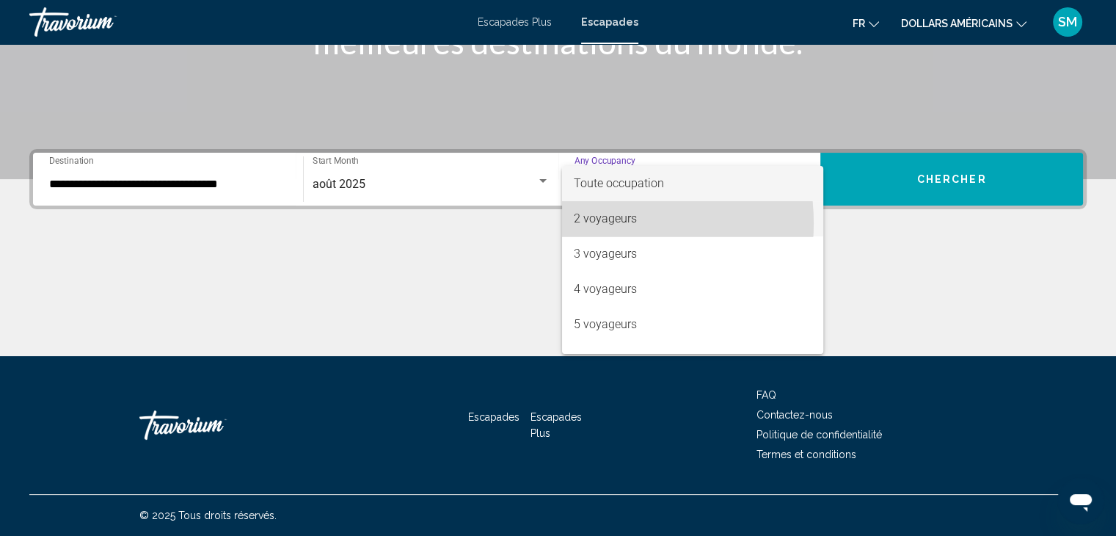
click at [599, 223] on font "2 voyageurs" at bounding box center [605, 218] width 63 height 14
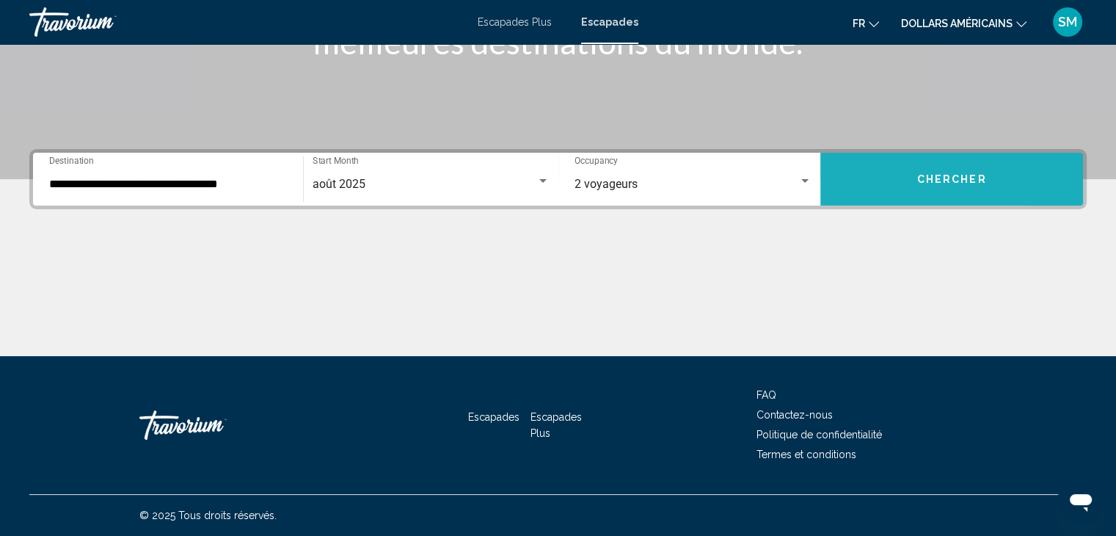
click at [869, 182] on button "Chercher" at bounding box center [952, 179] width 263 height 53
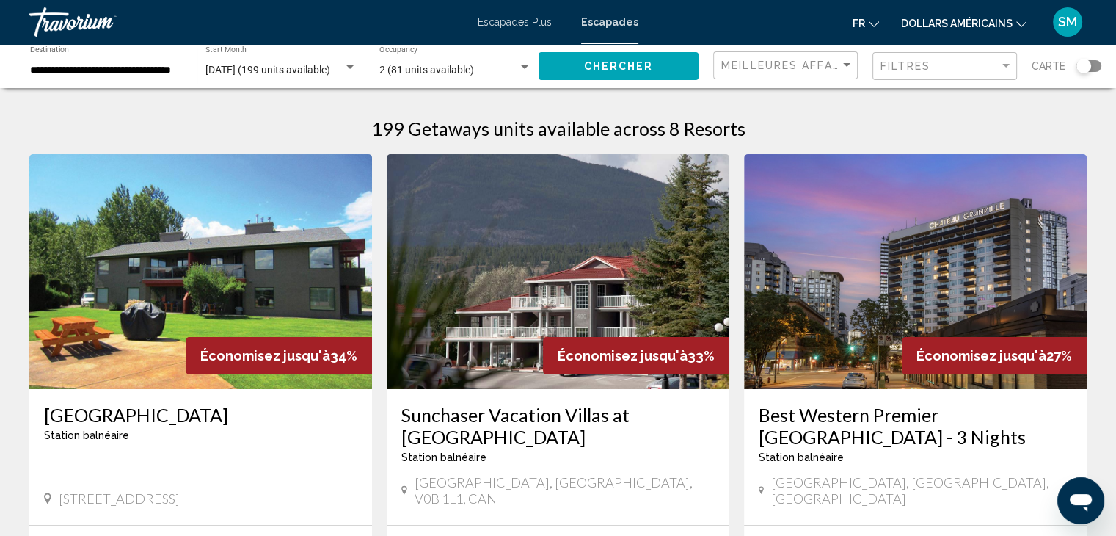
click at [1013, 24] on button "dollars américains USD ($) MXN (Mexique$) CAD ($ CA) GBP (£) EUR (€) AUD (A$) N…" at bounding box center [964, 22] width 126 height 21
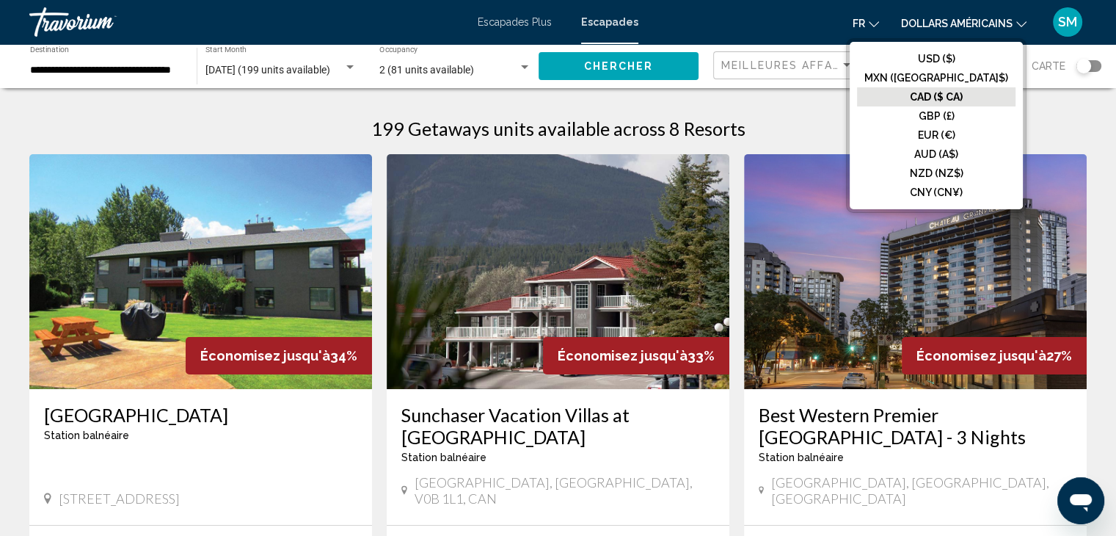
click at [963, 96] on font "CAD ($ CA)" at bounding box center [936, 97] width 53 height 12
